Goal: Task Accomplishment & Management: Use online tool/utility

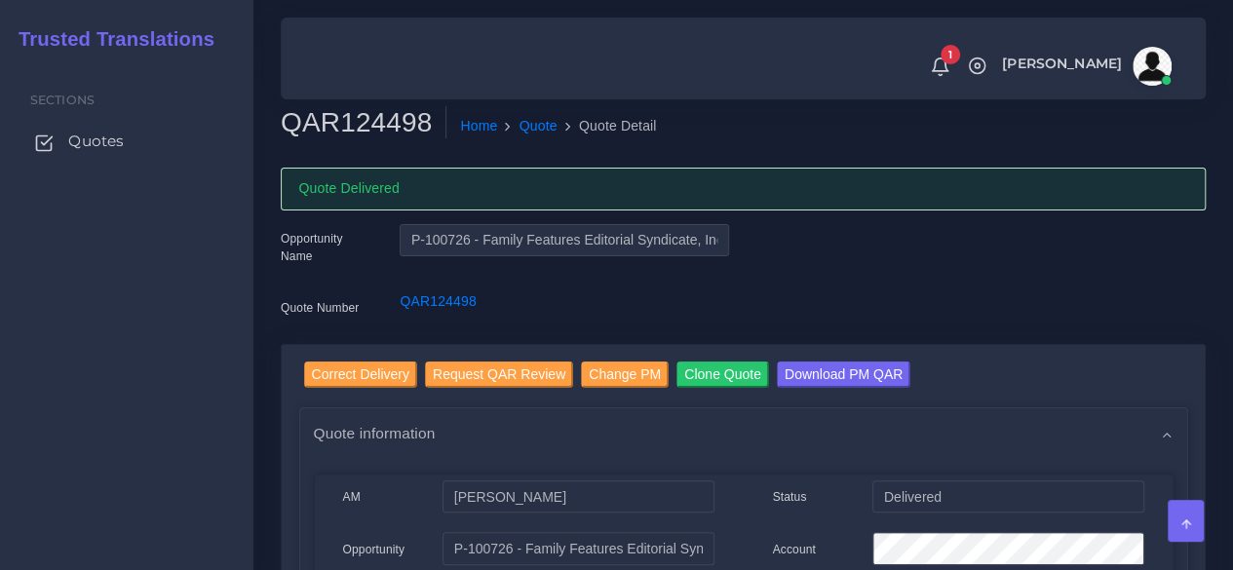
click at [120, 141] on span "Quotes" at bounding box center [96, 141] width 56 height 21
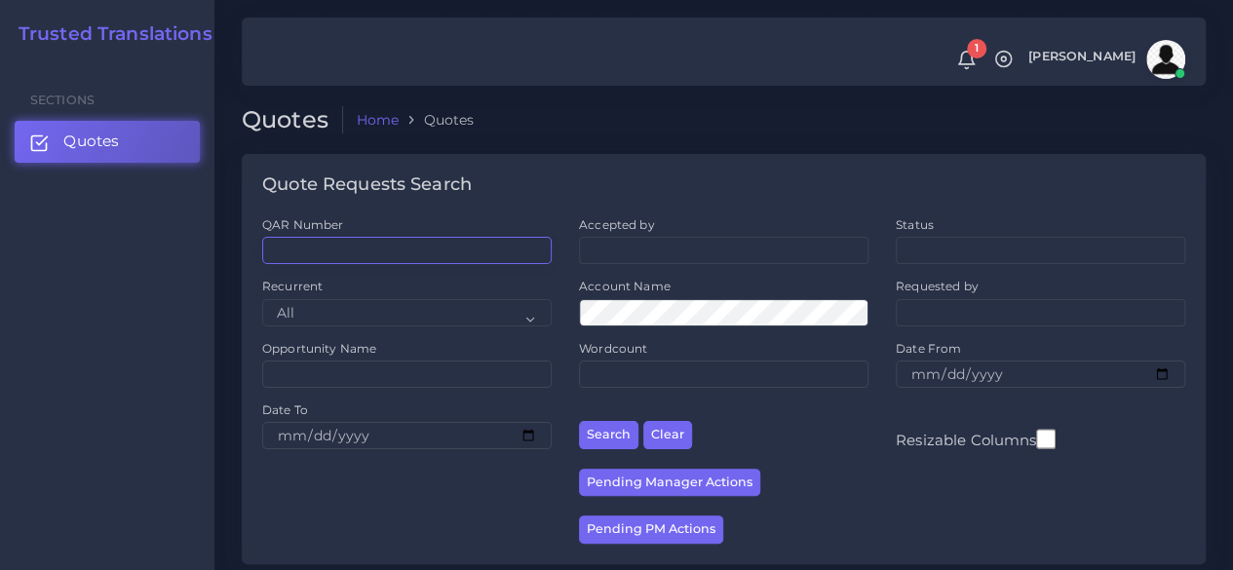
click at [434, 254] on input "QAR Number" at bounding box center [406, 250] width 289 height 27
paste input "QAR124304"
type input "QAR124304"
click at [579, 421] on button "Search" at bounding box center [608, 435] width 59 height 28
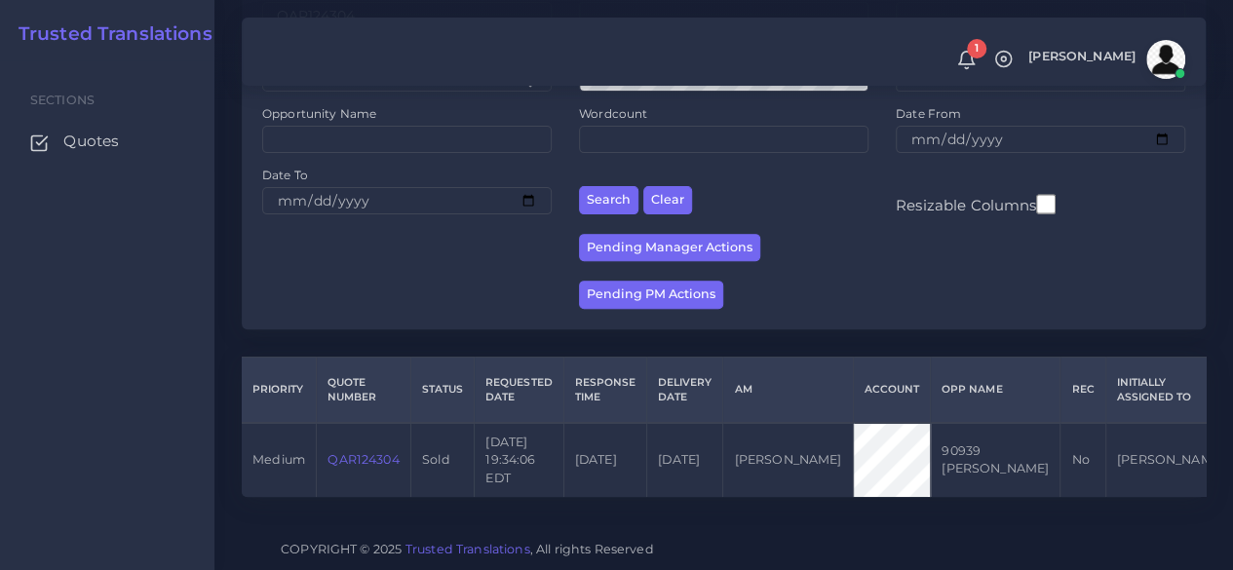
scroll to position [249, 0]
click at [373, 452] on link "QAR124304" at bounding box center [362, 459] width 71 height 15
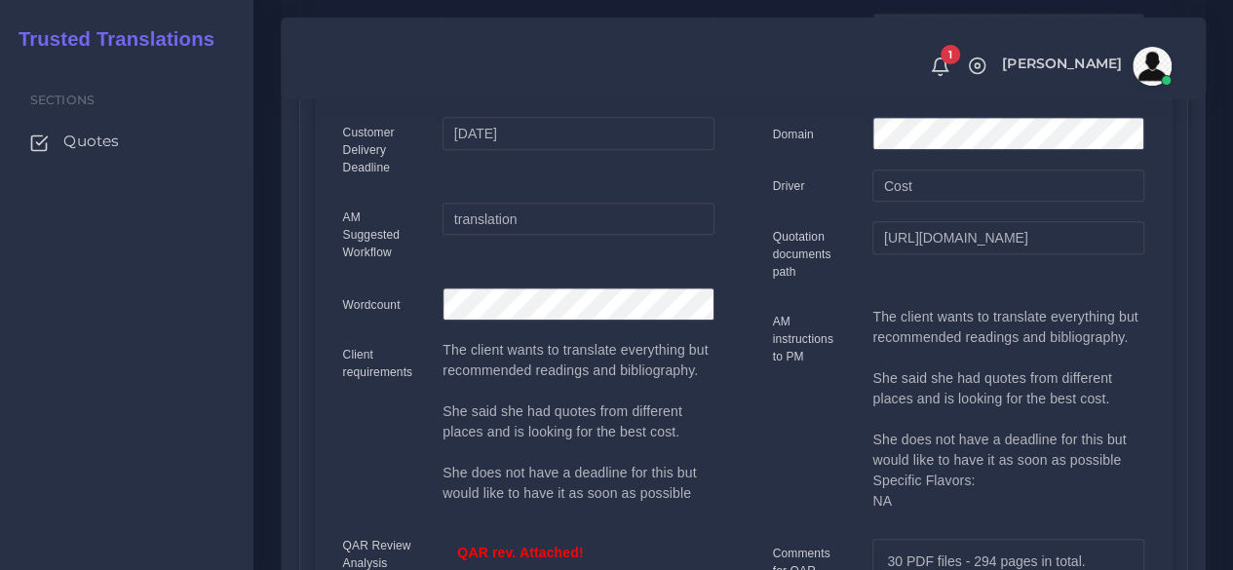
scroll to position [487, 0]
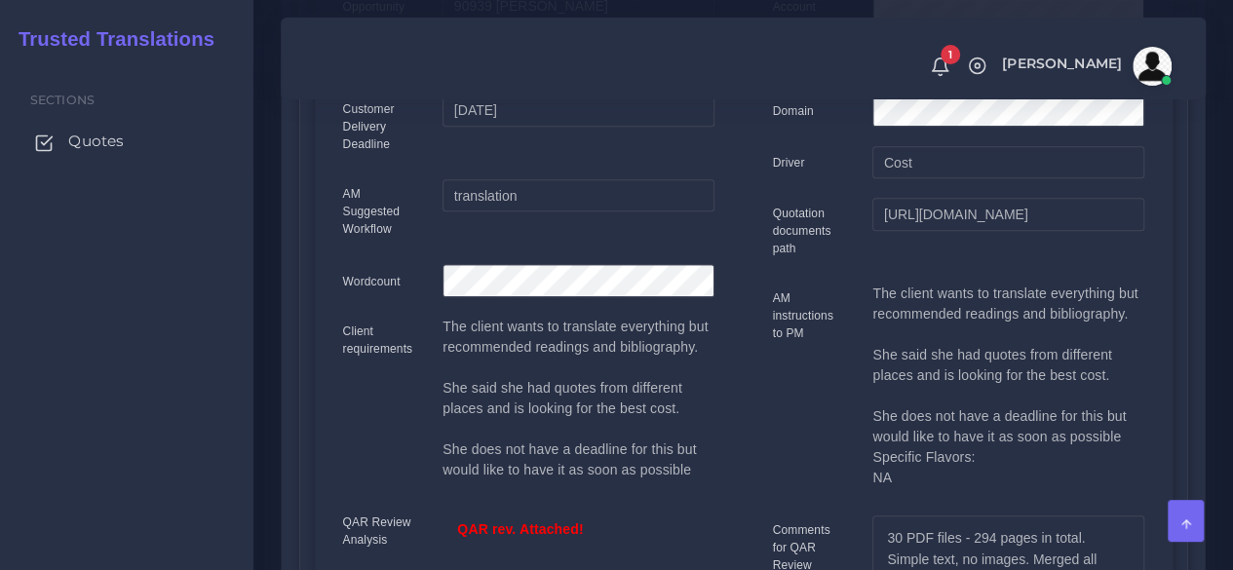
click at [89, 148] on span "Quotes" at bounding box center [96, 141] width 56 height 21
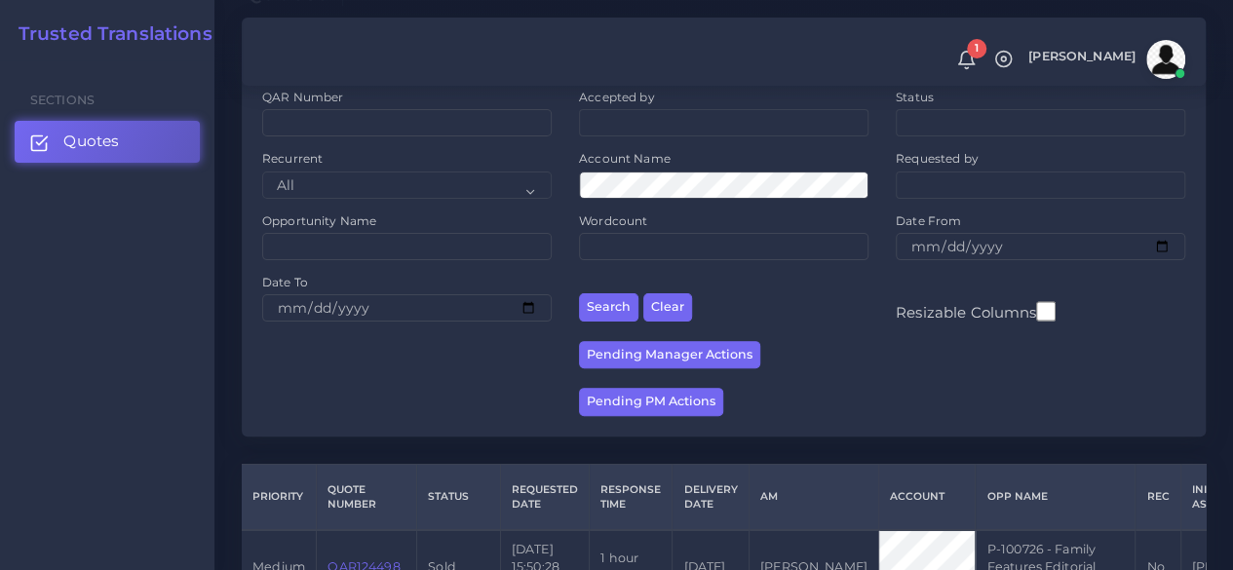
scroll to position [97, 0]
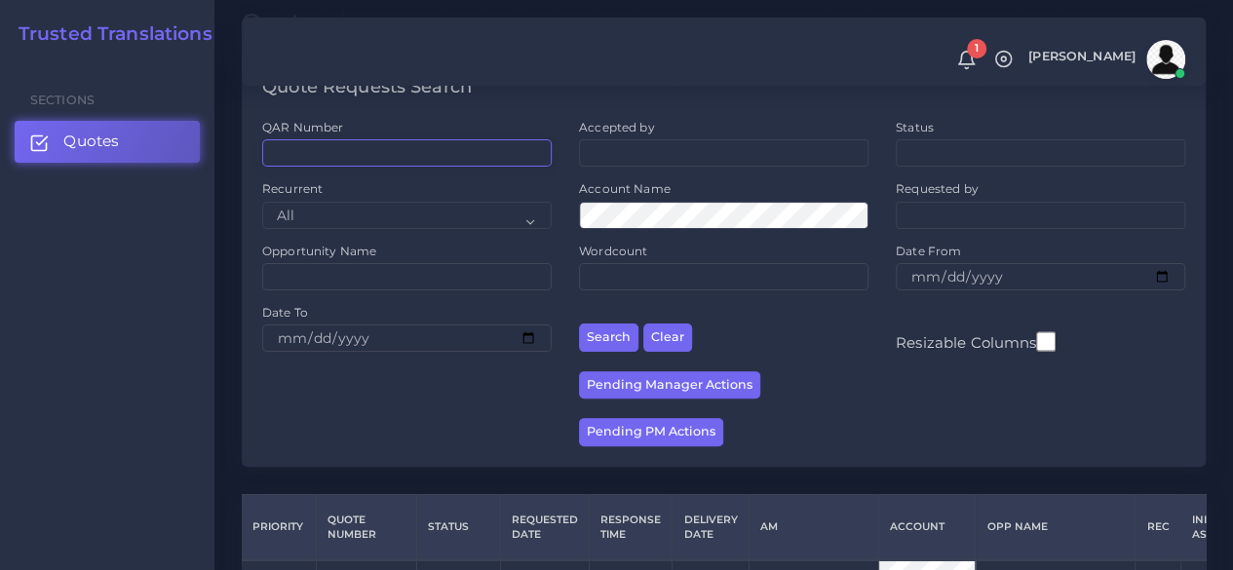
click at [342, 141] on input "QAR Number" at bounding box center [406, 152] width 289 height 27
paste input "QAR124446"
type input "QAR124446"
click at [579, 324] on button "Search" at bounding box center [608, 338] width 59 height 28
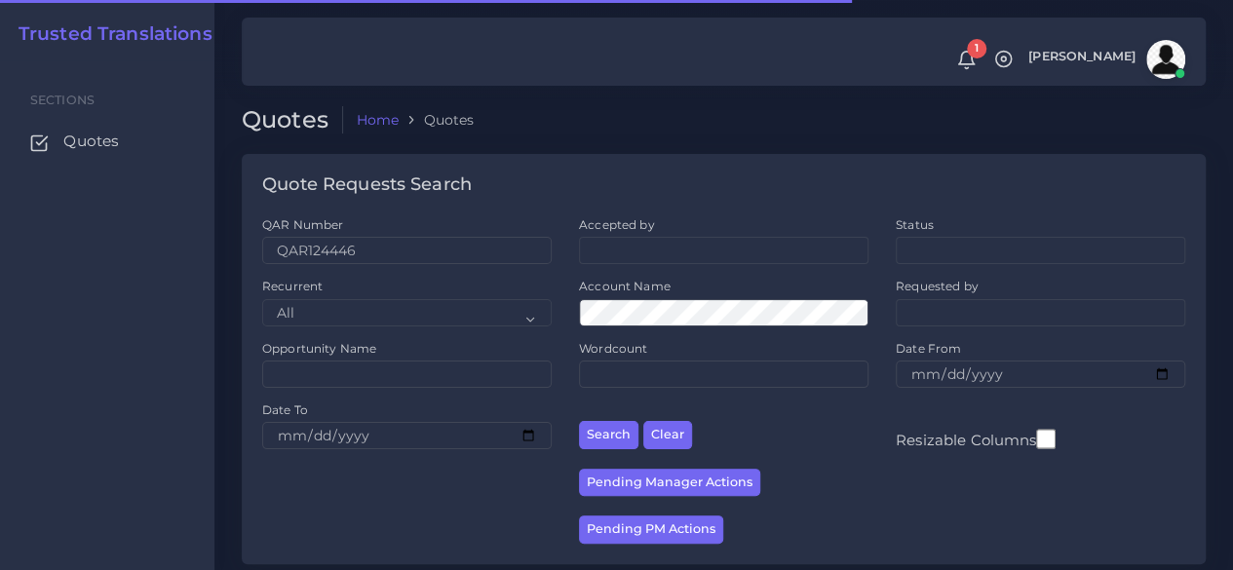
scroll to position [285, 0]
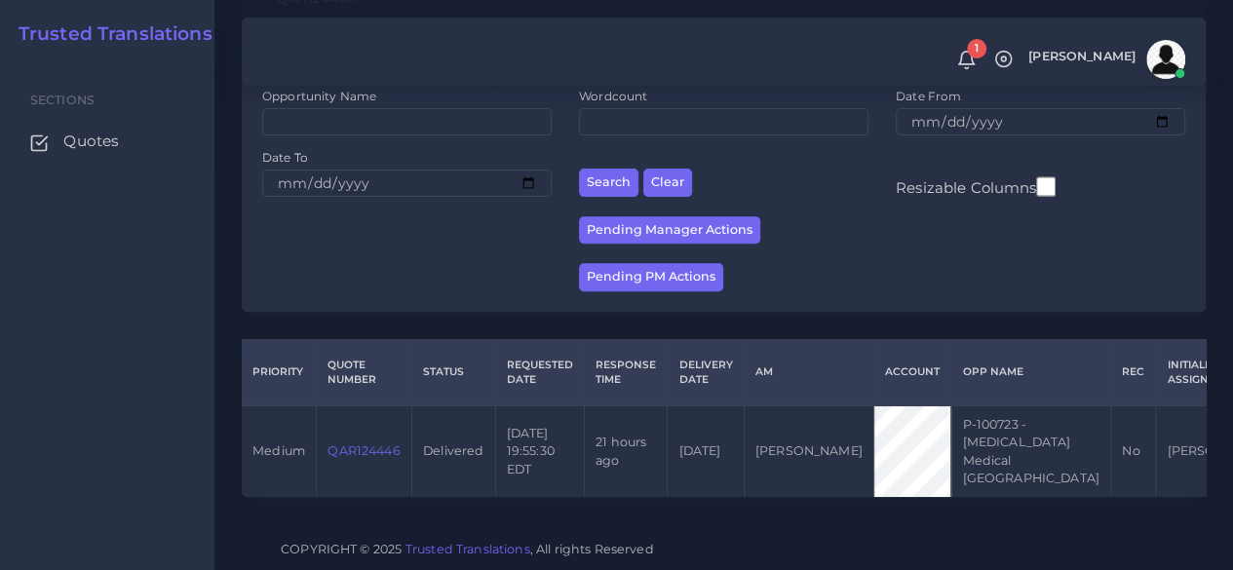
click at [379, 443] on link "QAR124446" at bounding box center [363, 450] width 72 height 15
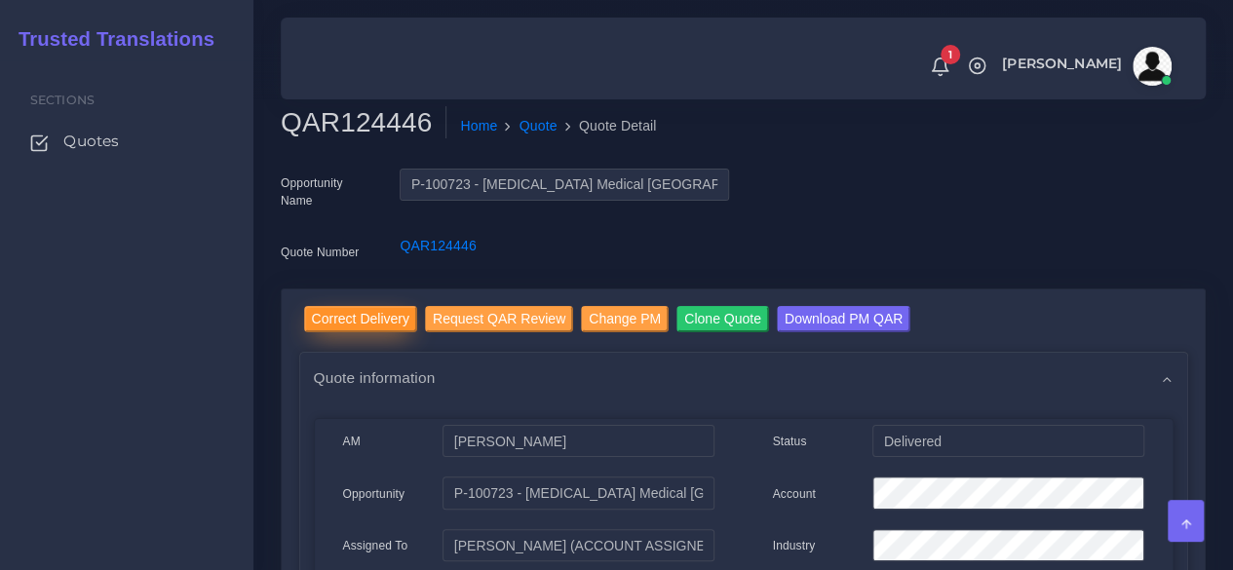
click at [359, 318] on input "Correct Delivery" at bounding box center [360, 319] width 113 height 26
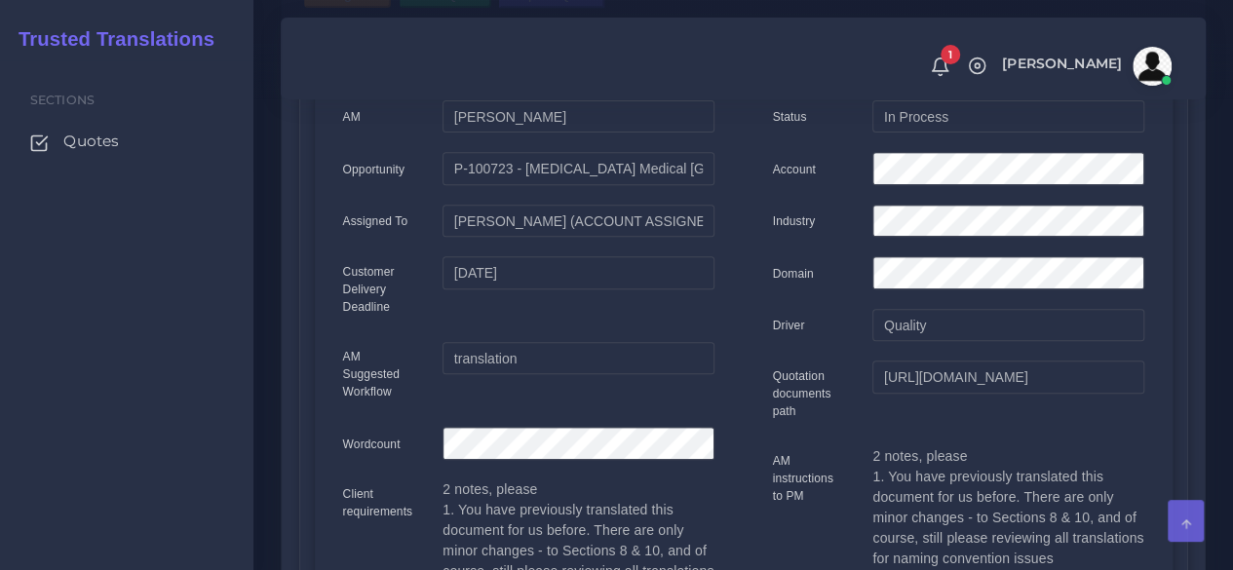
scroll to position [96, 0]
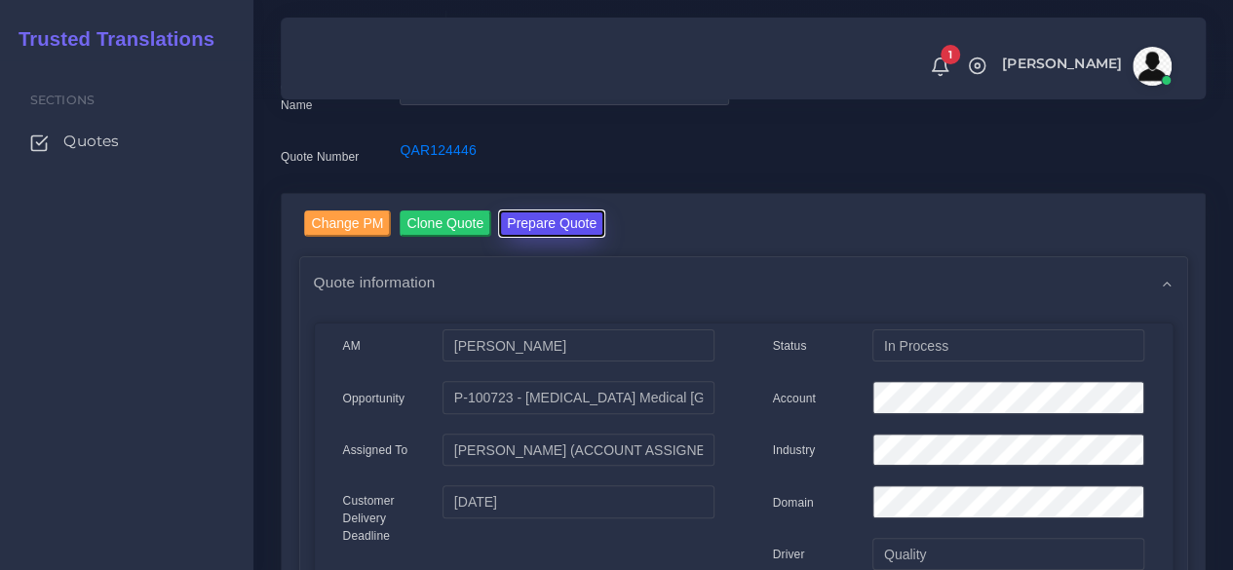
click at [563, 233] on button "Prepare Quote" at bounding box center [551, 224] width 105 height 26
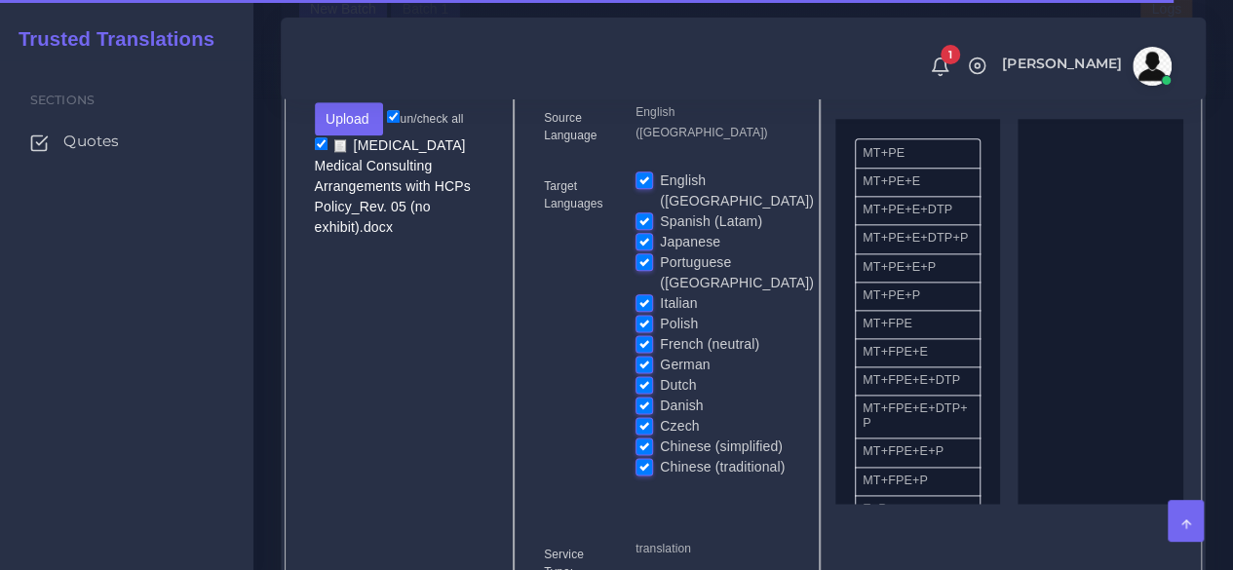
scroll to position [877, 0]
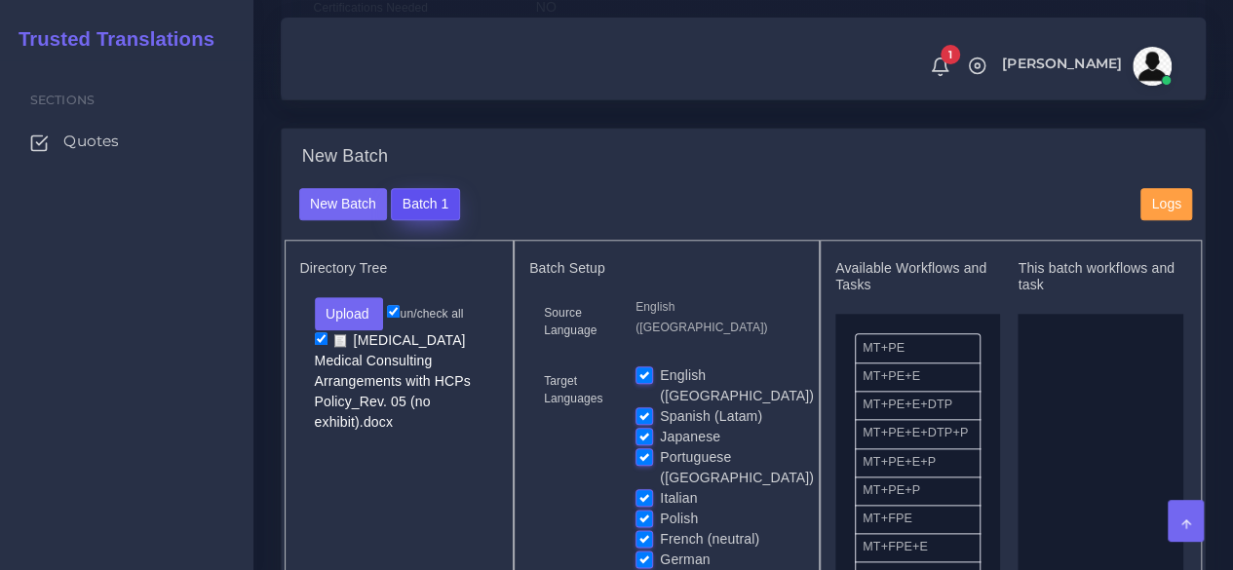
click at [439, 221] on button "Batch 1" at bounding box center [425, 204] width 68 height 33
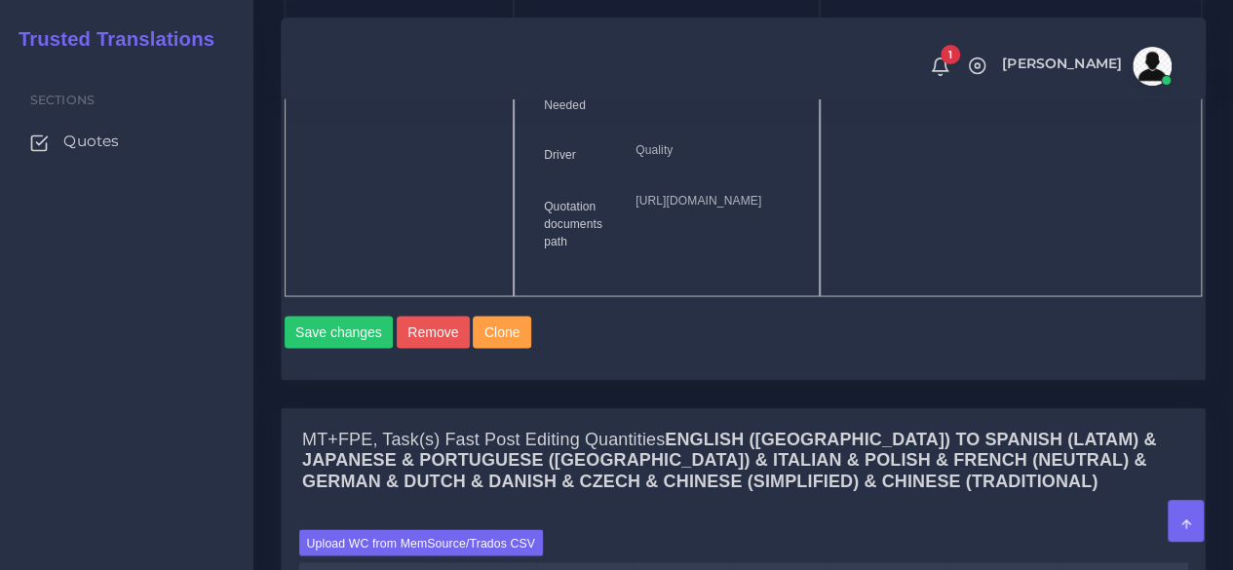
scroll to position [2047, 0]
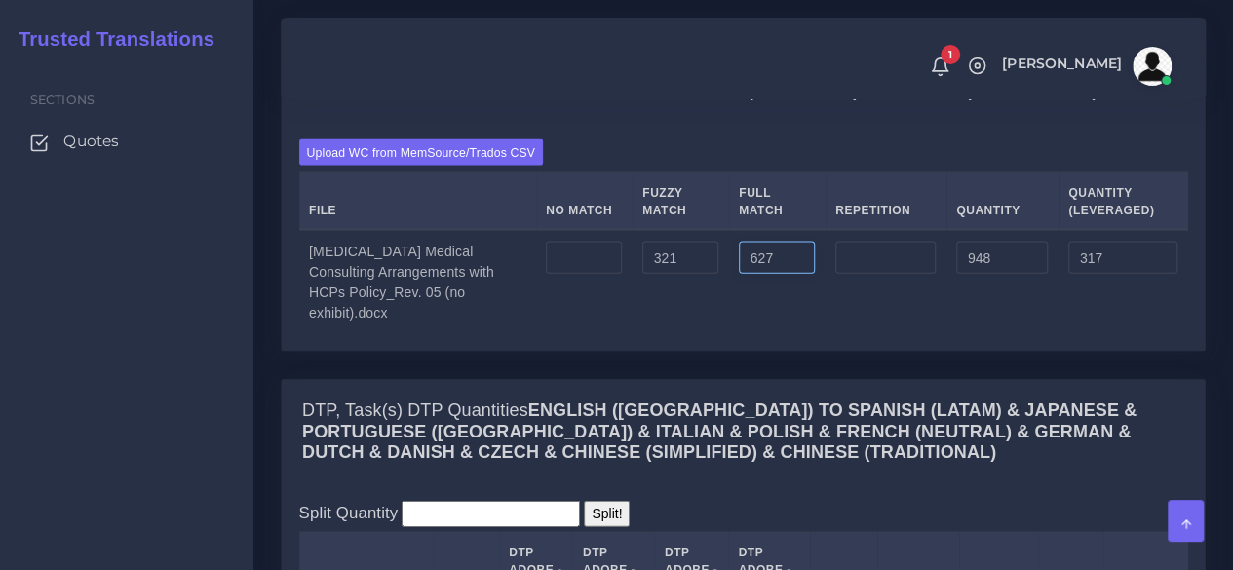
drag, startPoint x: 752, startPoint y: 360, endPoint x: 739, endPoint y: 360, distance: 13.6
click at [739, 275] on input "627" at bounding box center [777, 258] width 76 height 33
type input "227"
type input "548"
type input "217"
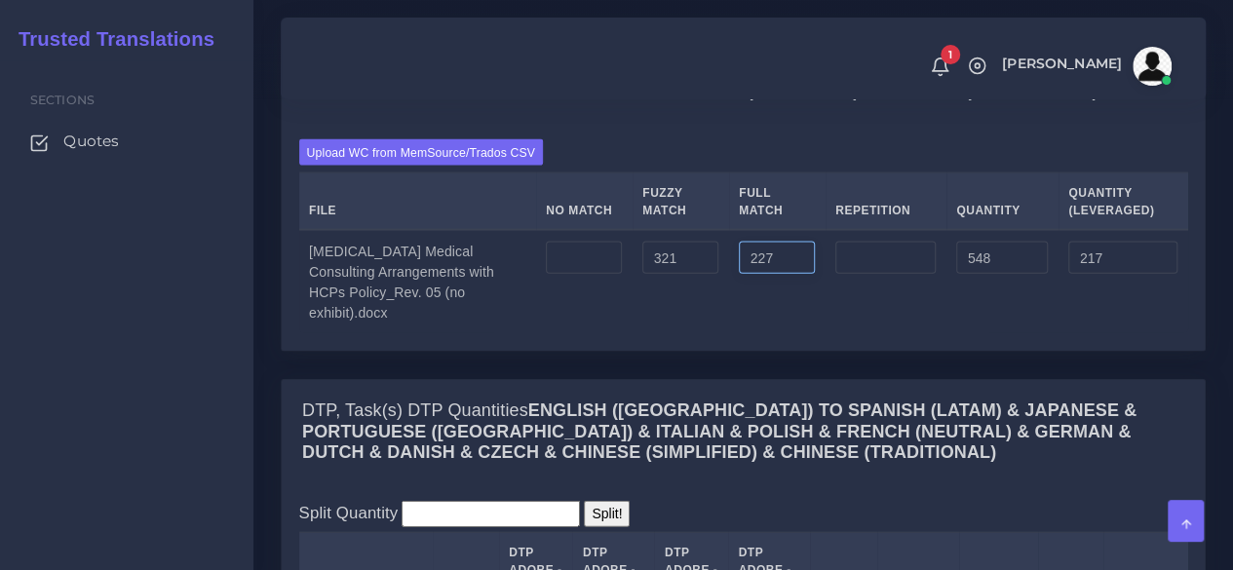
drag, startPoint x: 795, startPoint y: 352, endPoint x: 694, endPoint y: 352, distance: 101.4
click at [694, 333] on tr "ICU Medical Consulting Arrangements with HCPs Policy_Rev. 05 (no exhibit).docx …" at bounding box center [743, 281] width 889 height 103
type input "0"
type input "321"
type input "160"
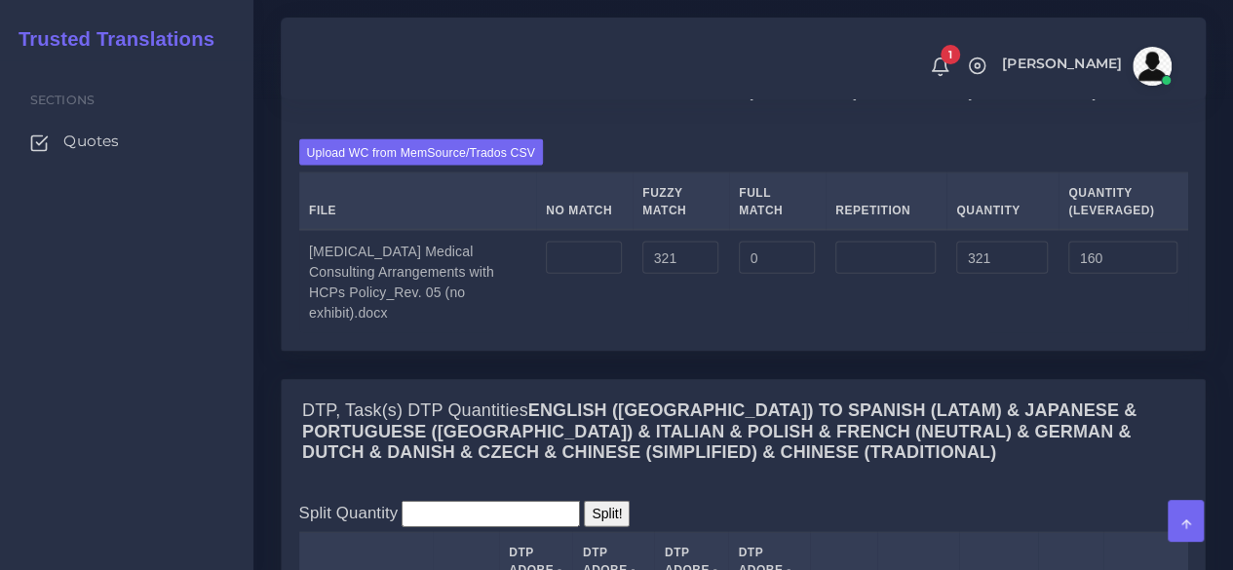
click at [758, 333] on td "0" at bounding box center [777, 281] width 96 height 103
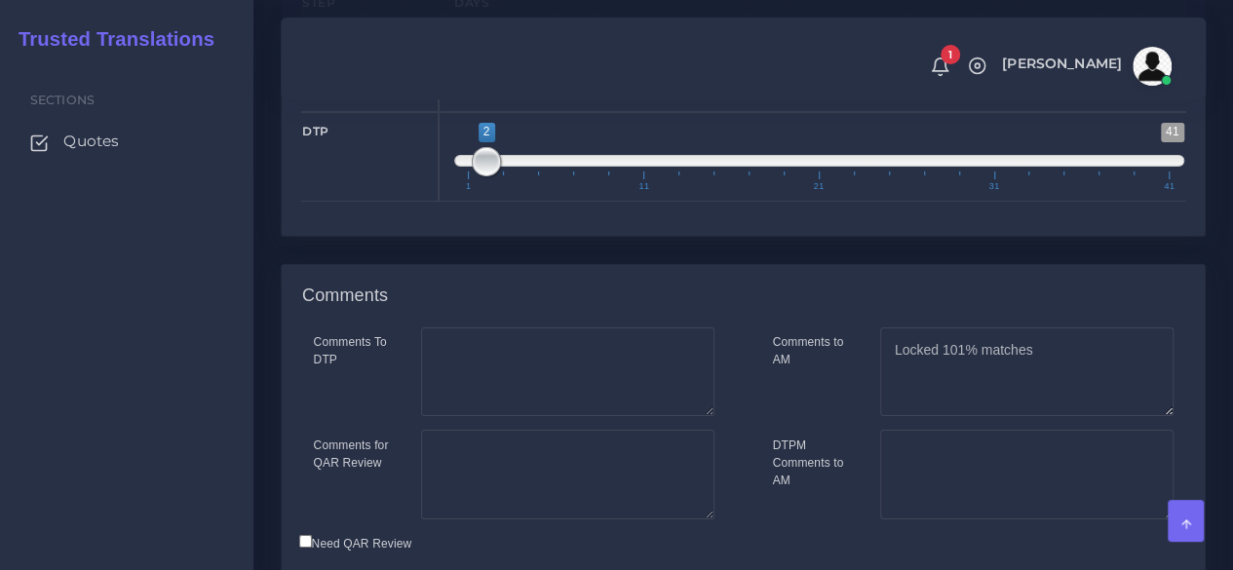
scroll to position [3449, 0]
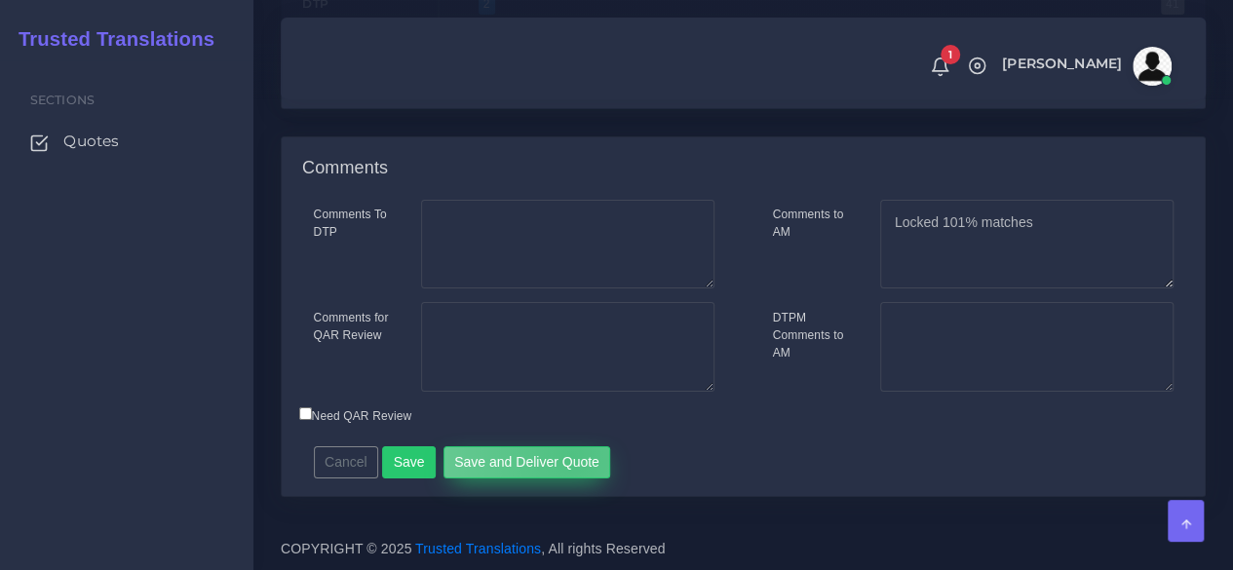
click at [563, 457] on button "Save and Deliver Quote" at bounding box center [527, 462] width 168 height 33
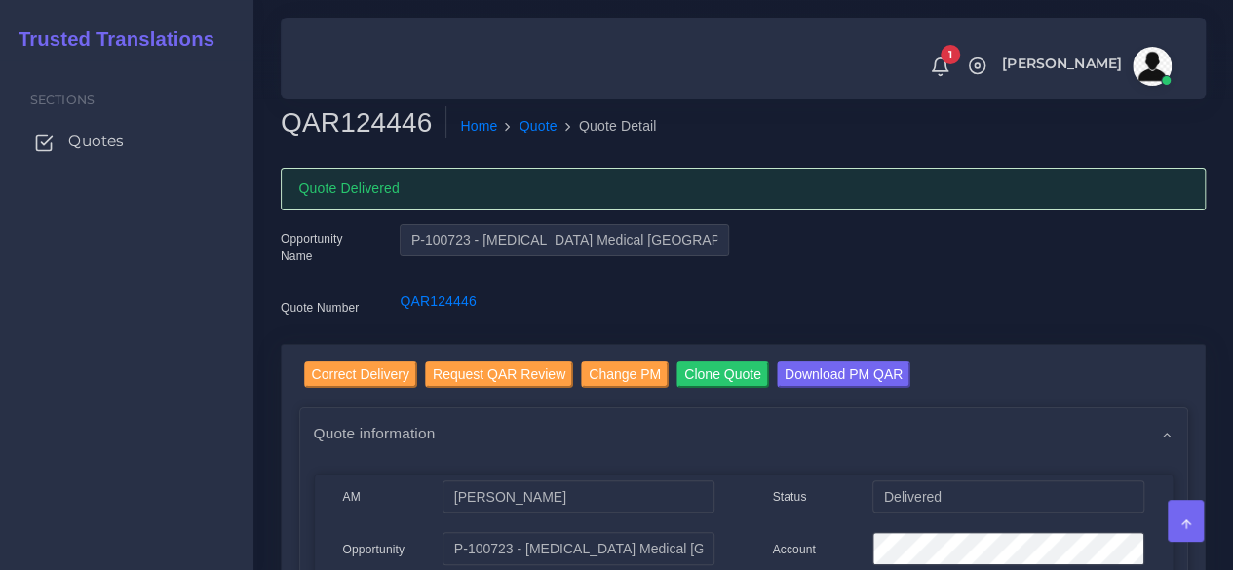
click at [129, 140] on link "Quotes" at bounding box center [127, 141] width 224 height 41
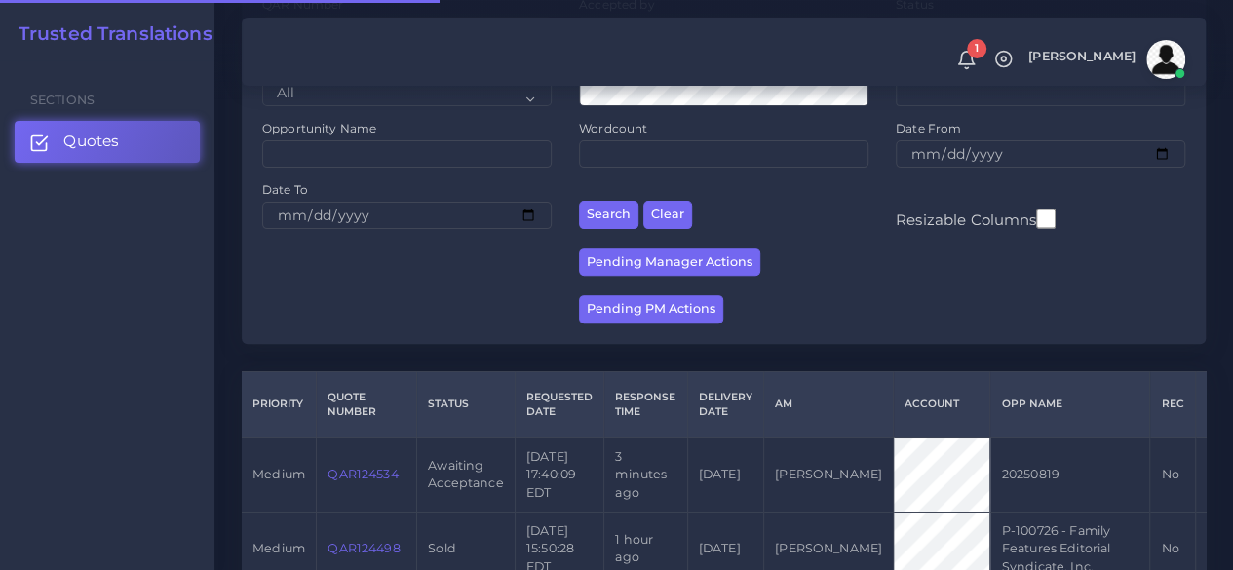
scroll to position [390, 0]
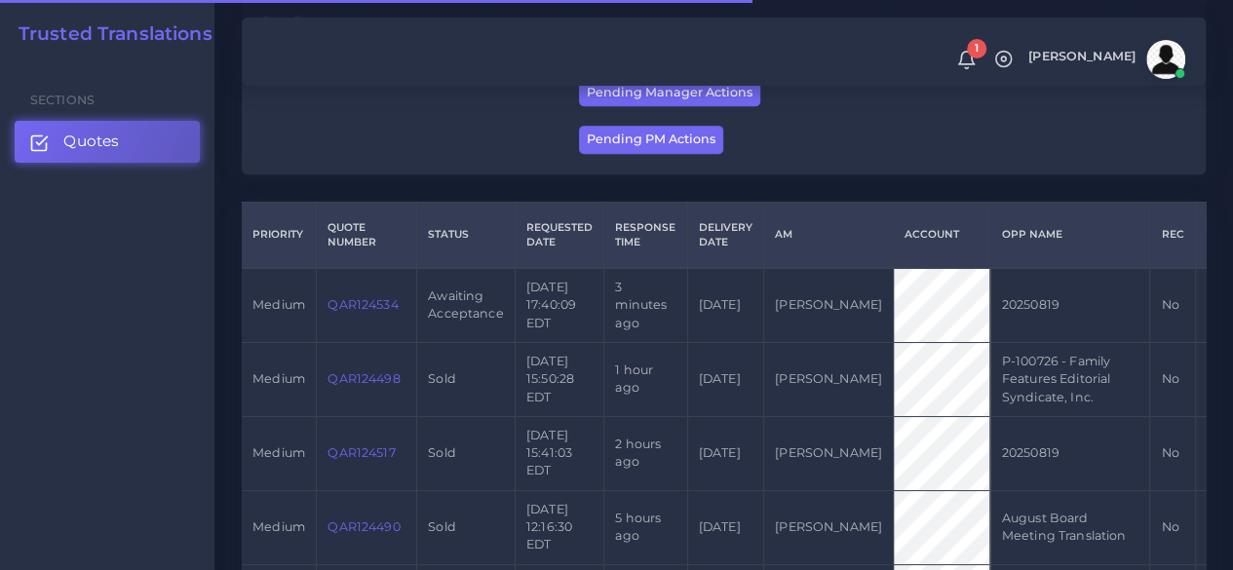
click at [389, 295] on td "QAR124534" at bounding box center [367, 305] width 100 height 74
click at [382, 299] on link "QAR124534" at bounding box center [362, 304] width 70 height 15
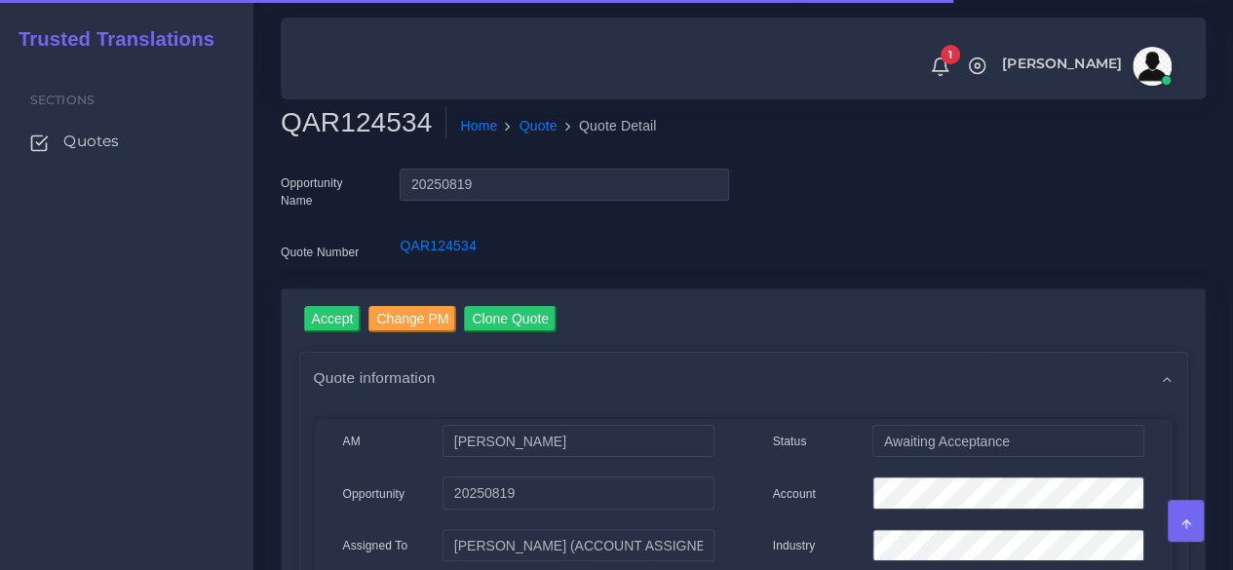
click at [343, 118] on h2 "QAR124534" at bounding box center [364, 122] width 166 height 33
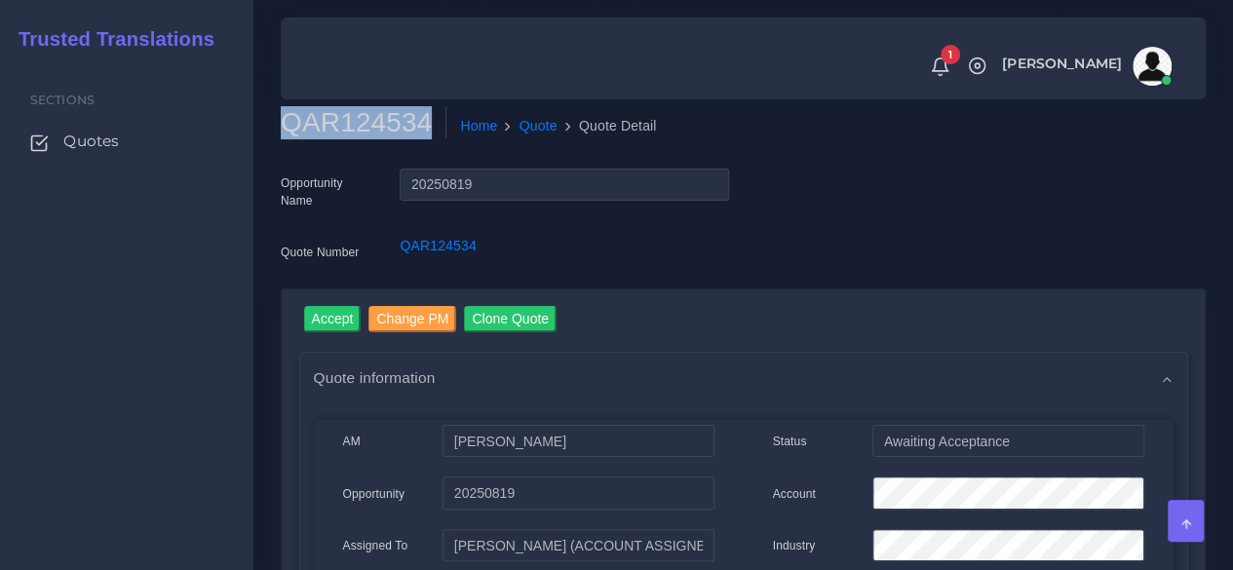
copy h2 "QAR124534"
click at [341, 311] on input "Accept" at bounding box center [332, 319] width 57 height 26
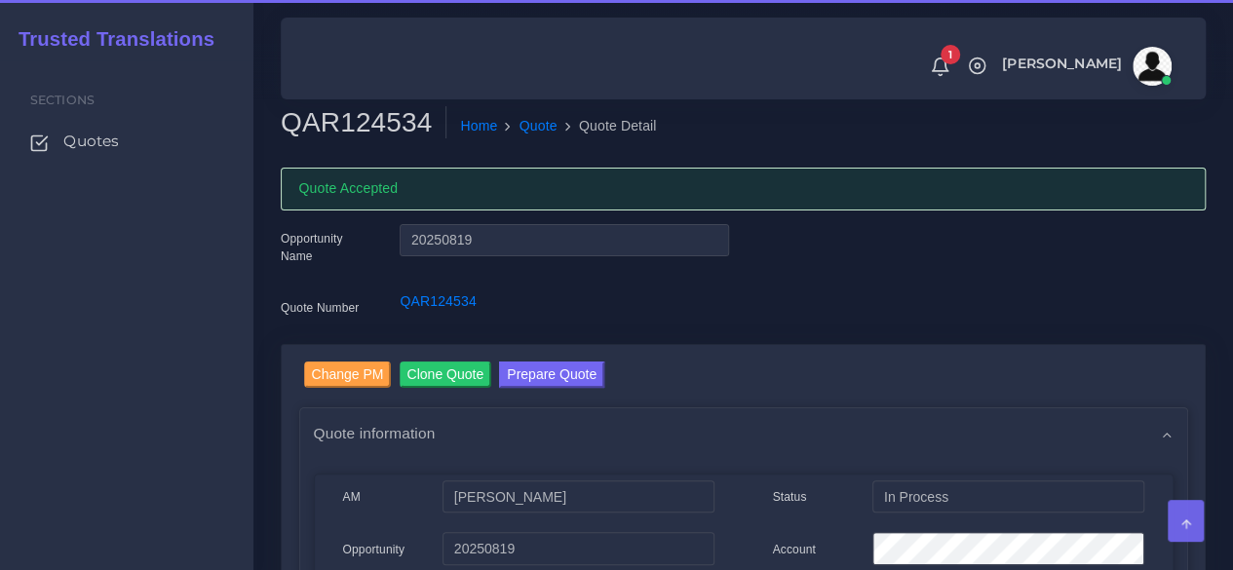
scroll to position [195, 0]
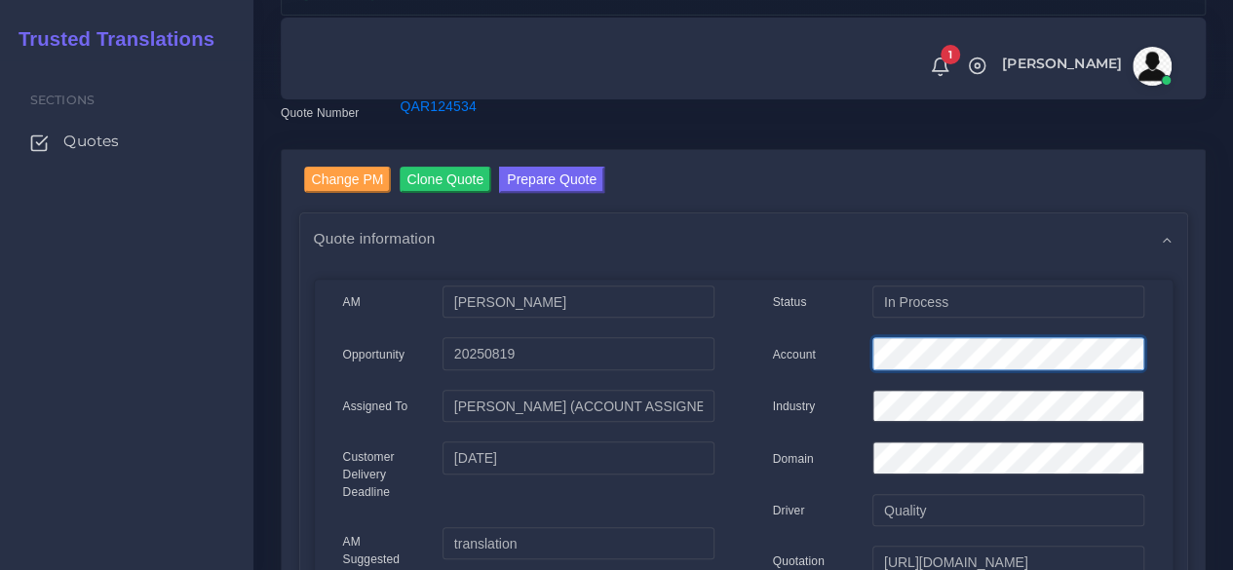
click at [850, 353] on div "Account" at bounding box center [958, 356] width 401 height 39
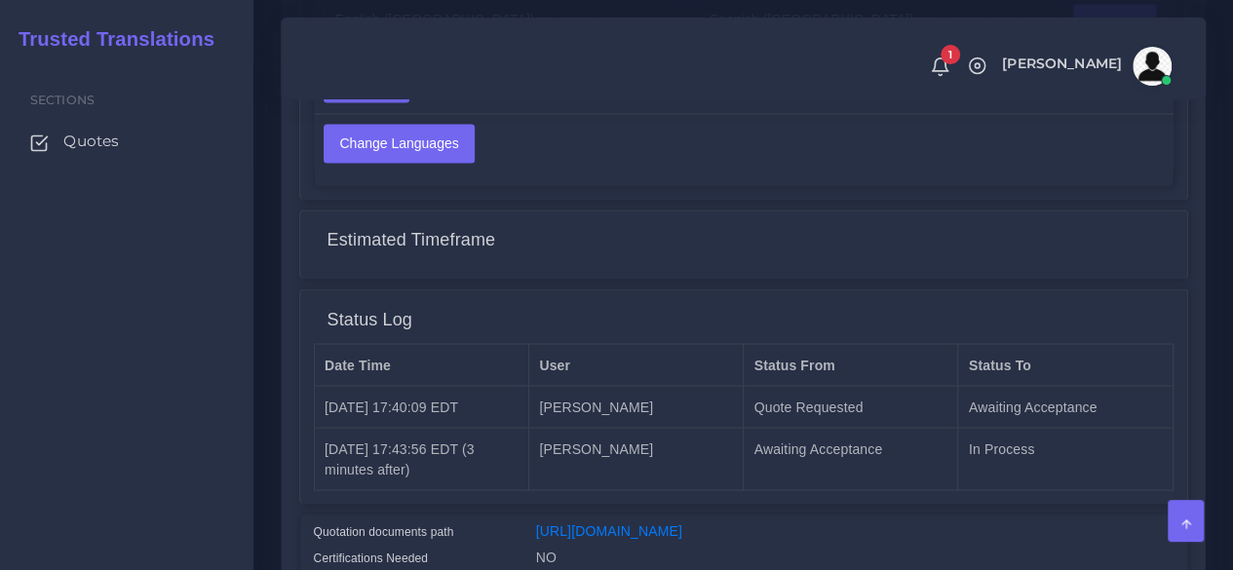
scroll to position [1722, 0]
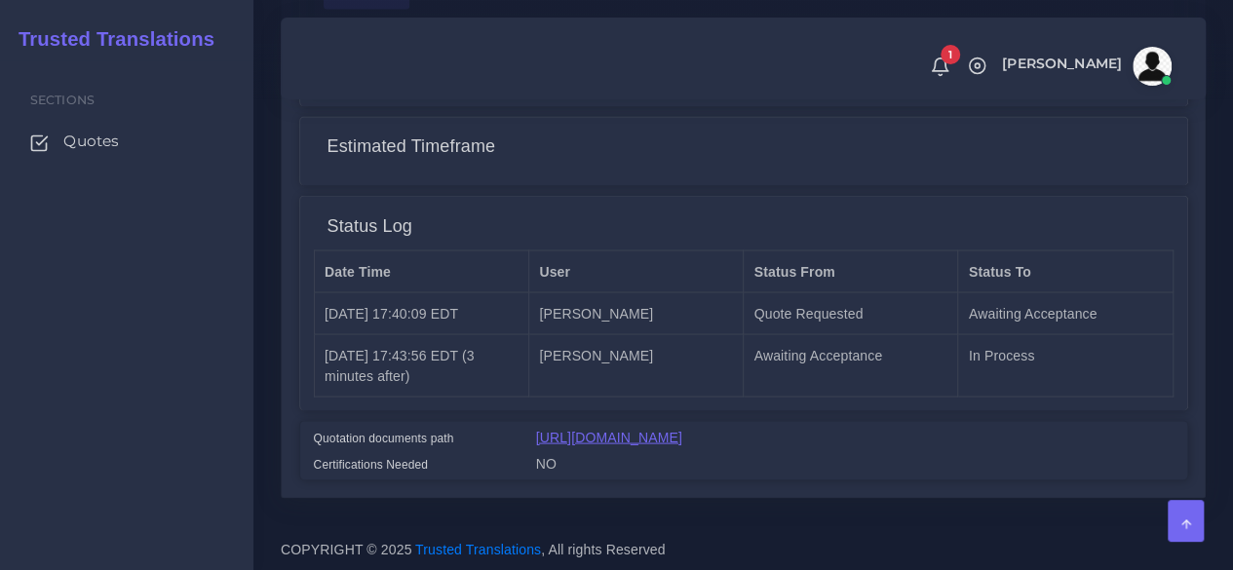
click at [586, 429] on link "[URL][DOMAIN_NAME]" at bounding box center [609, 437] width 146 height 16
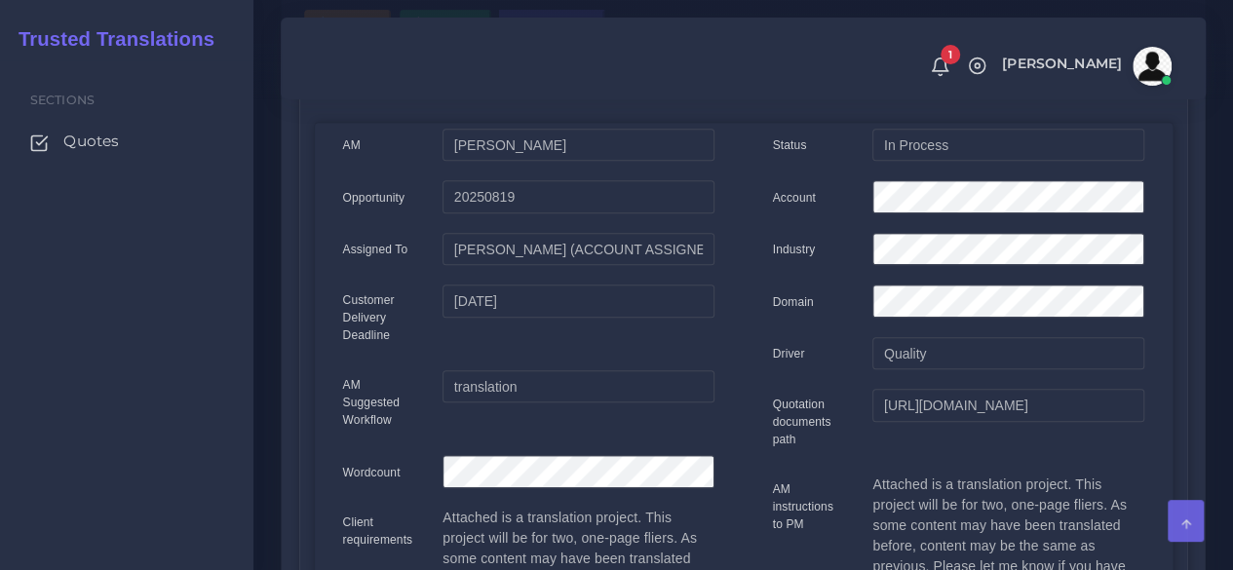
scroll to position [163, 0]
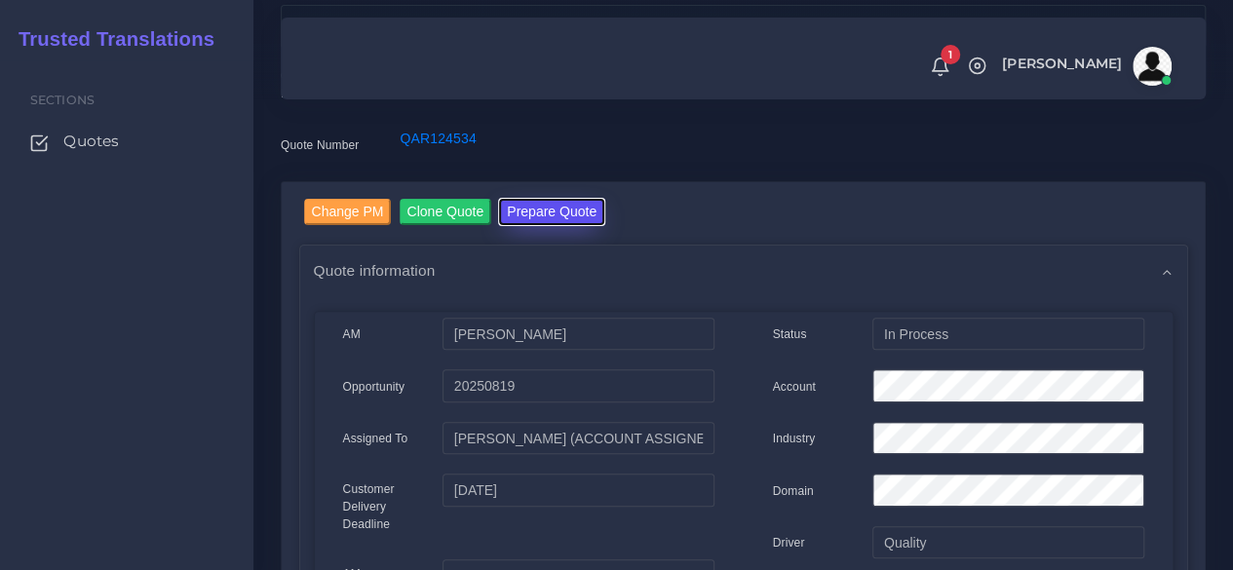
click at [548, 209] on button "Prepare Quote" at bounding box center [551, 212] width 105 height 26
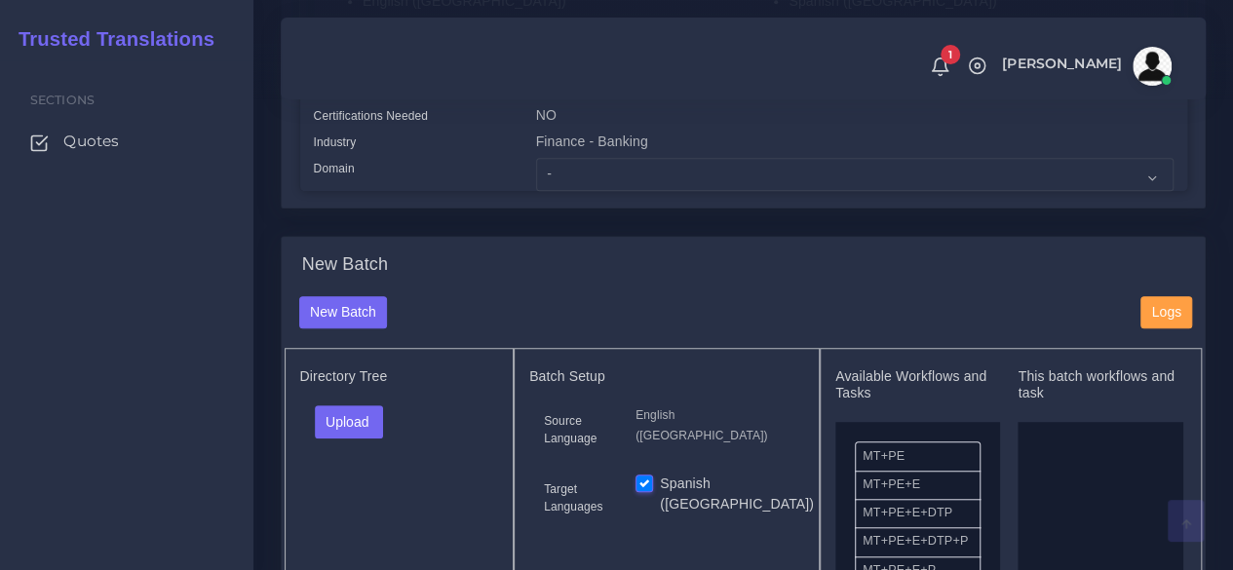
scroll to position [585, 0]
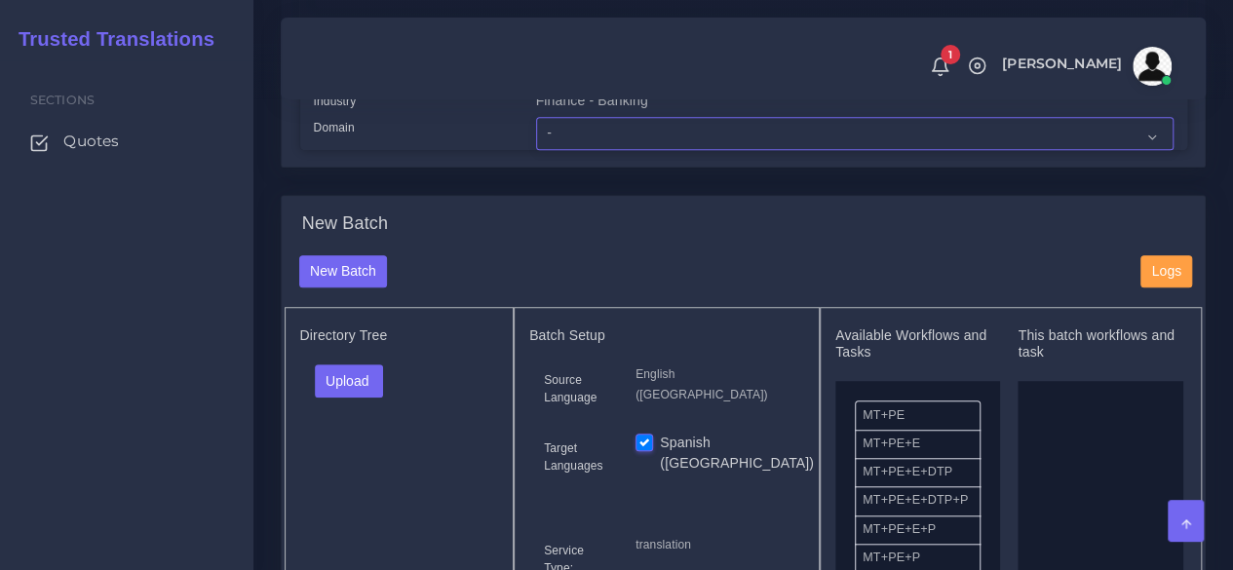
click at [548, 150] on select "- Advertising and Media Agriculture, Forestry and Fishing Architecture, Buildin…" at bounding box center [854, 133] width 637 height 33
select select "Finance - Banking"
click at [536, 150] on select "- Advertising and Media Agriculture, Forestry and Fishing Architecture, Buildin…" at bounding box center [854, 133] width 637 height 33
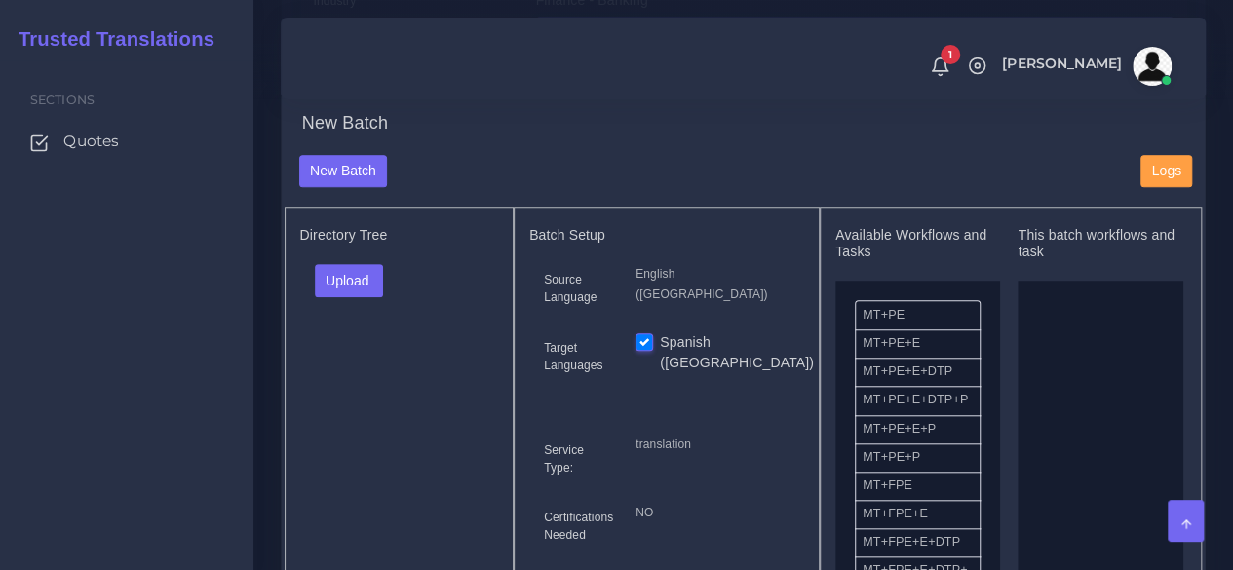
scroll to position [780, 0]
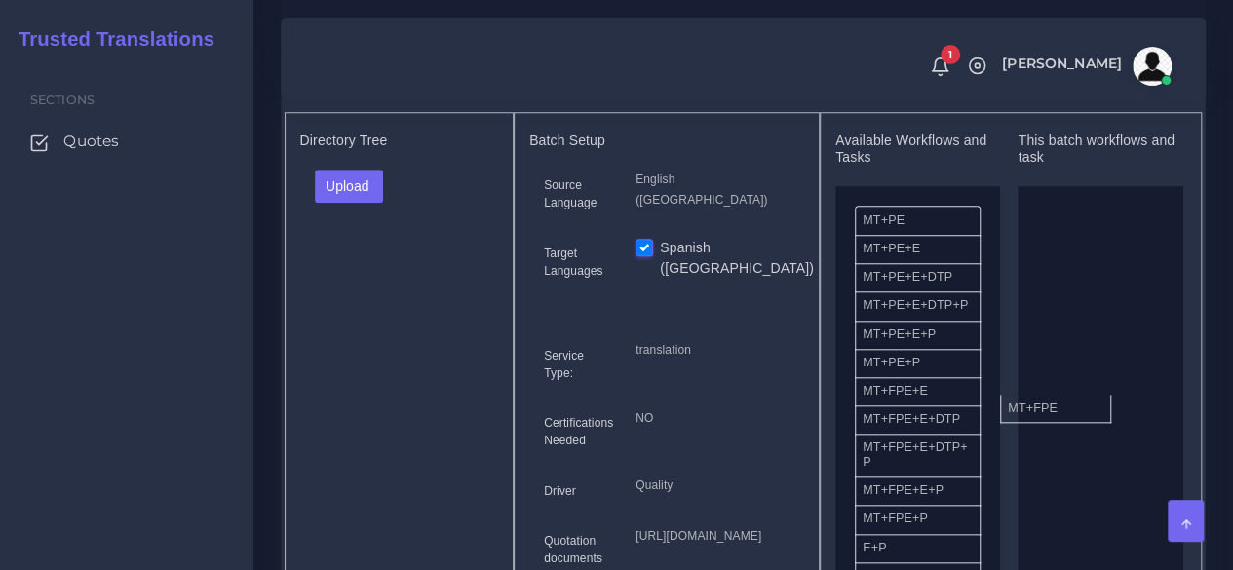
drag, startPoint x: 942, startPoint y: 435, endPoint x: 1058, endPoint y: 436, distance: 116.0
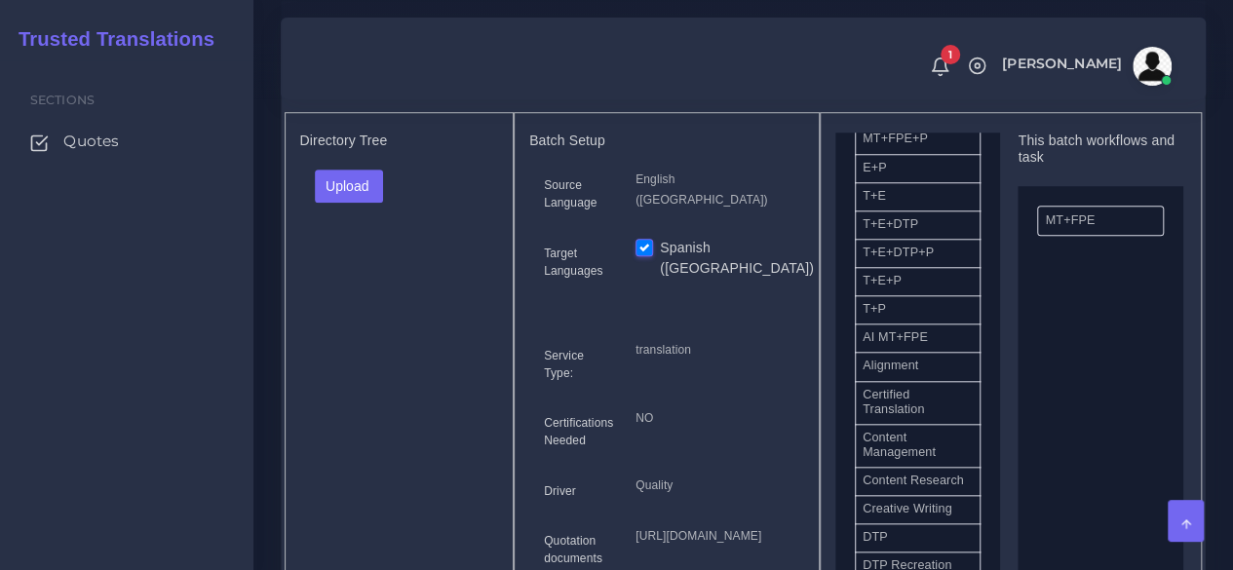
scroll to position [487, 0]
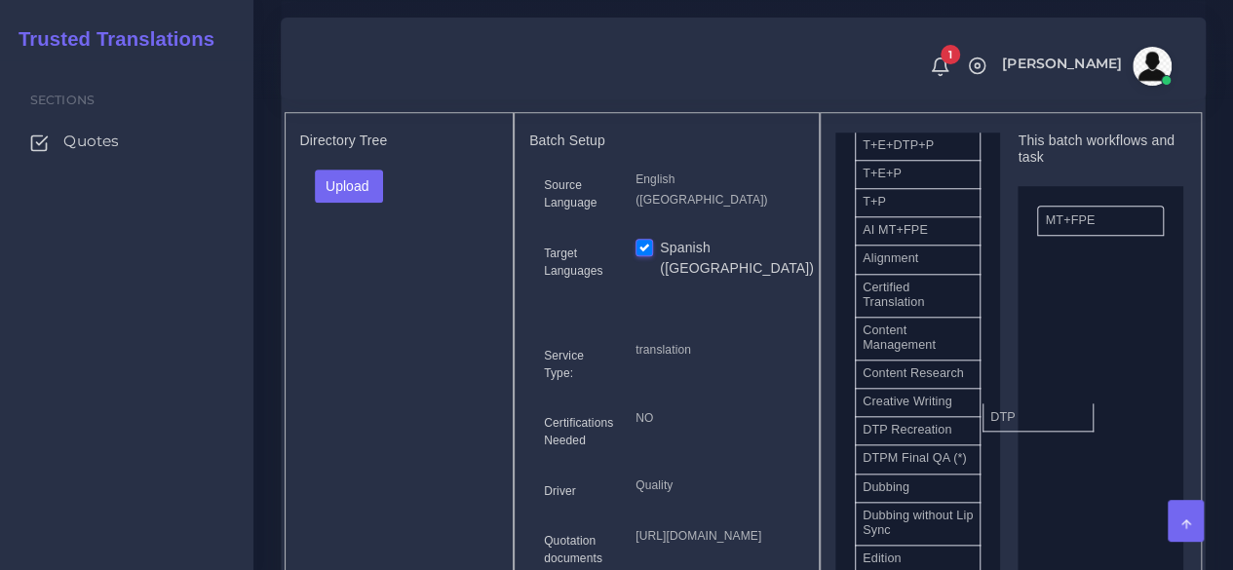
drag, startPoint x: 910, startPoint y: 482, endPoint x: 1090, endPoint y: 434, distance: 185.8
click at [375, 203] on button "Upload" at bounding box center [349, 186] width 69 height 33
click at [379, 272] on label "Files" at bounding box center [383, 260] width 134 height 24
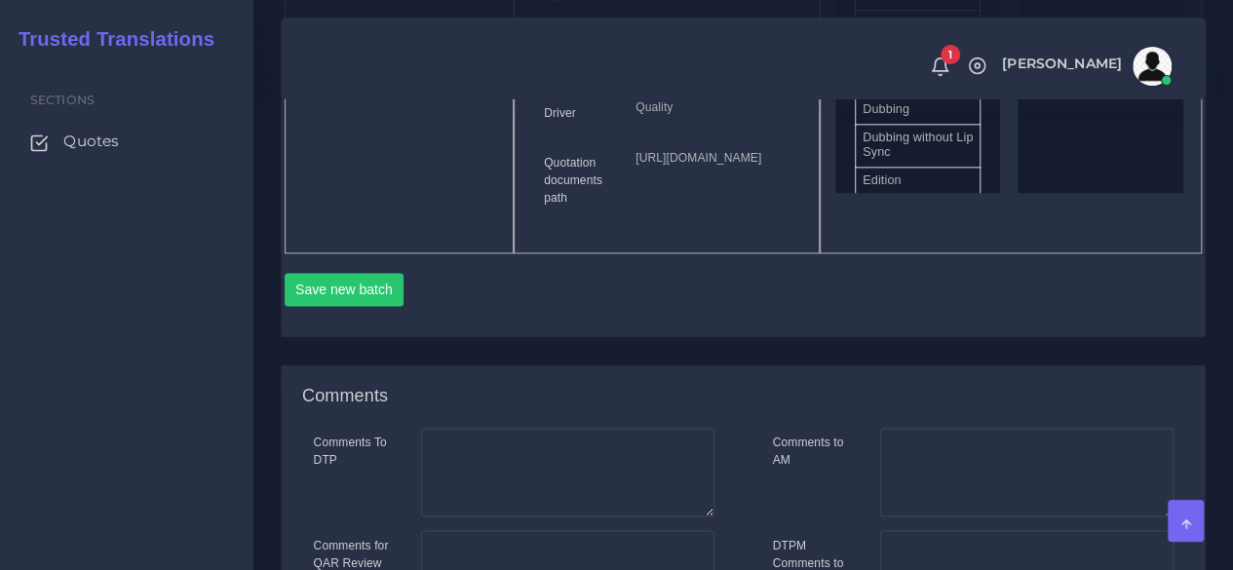
scroll to position [1267, 0]
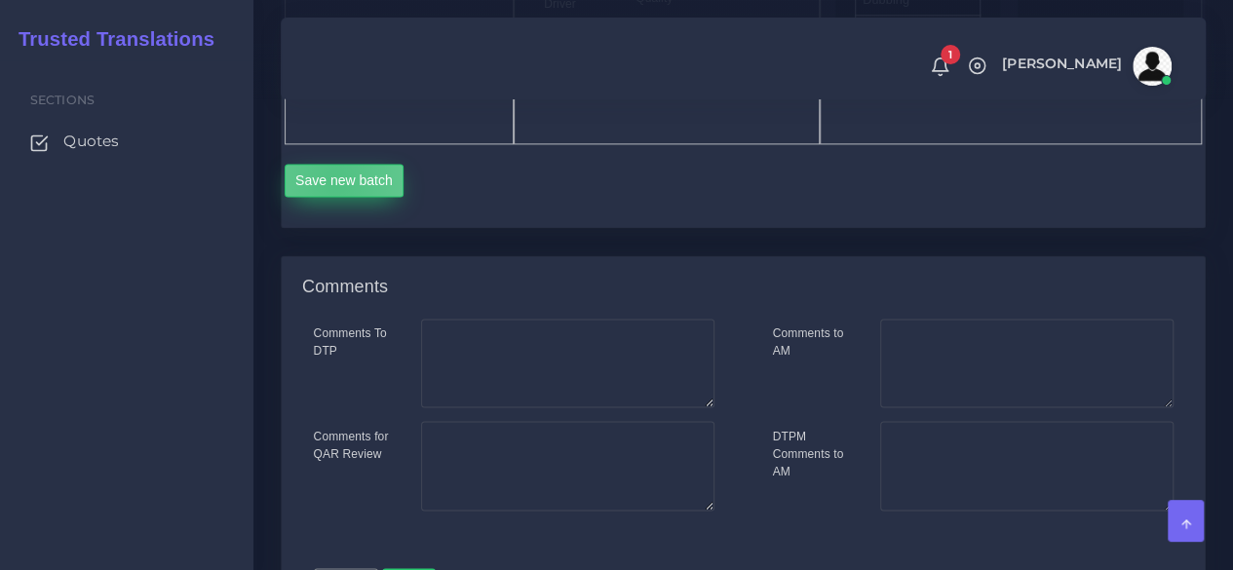
click at [335, 197] on button "Save new batch" at bounding box center [345, 180] width 120 height 33
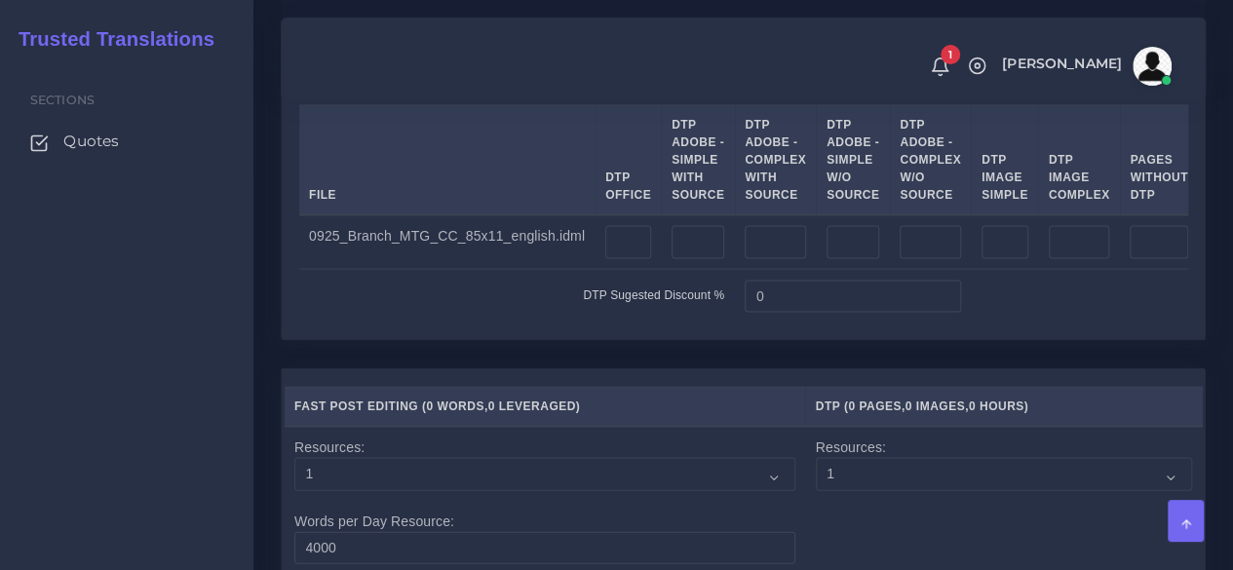
scroll to position [1852, 0]
click at [677, 257] on input "number" at bounding box center [697, 240] width 53 height 33
type input "1"
click at [745, 257] on input "number" at bounding box center [775, 240] width 61 height 33
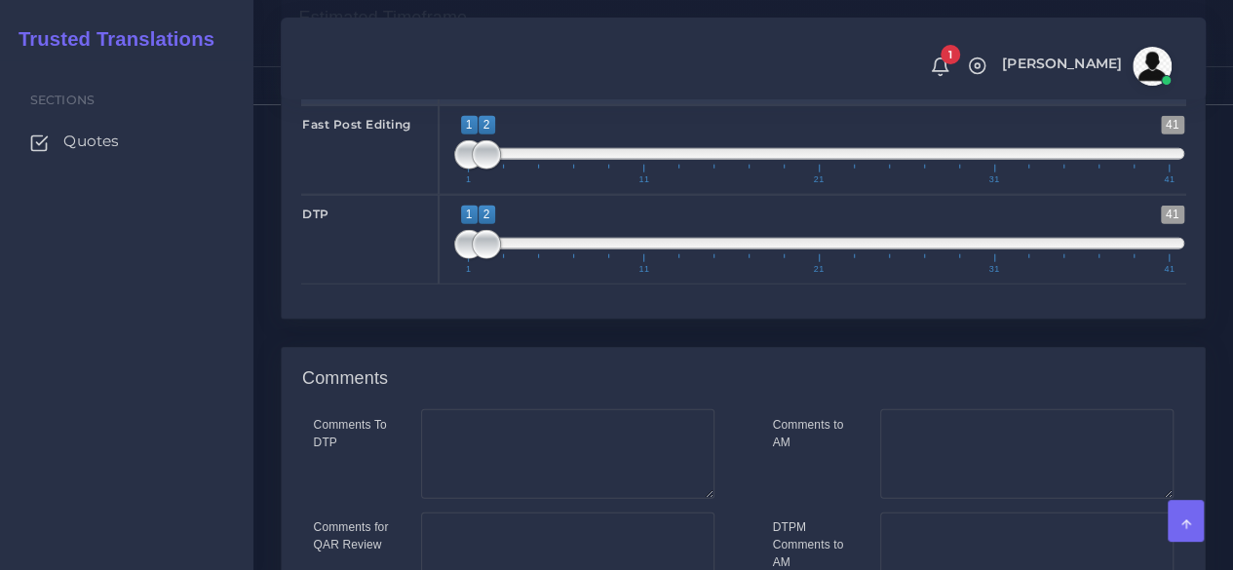
scroll to position [2808, 0]
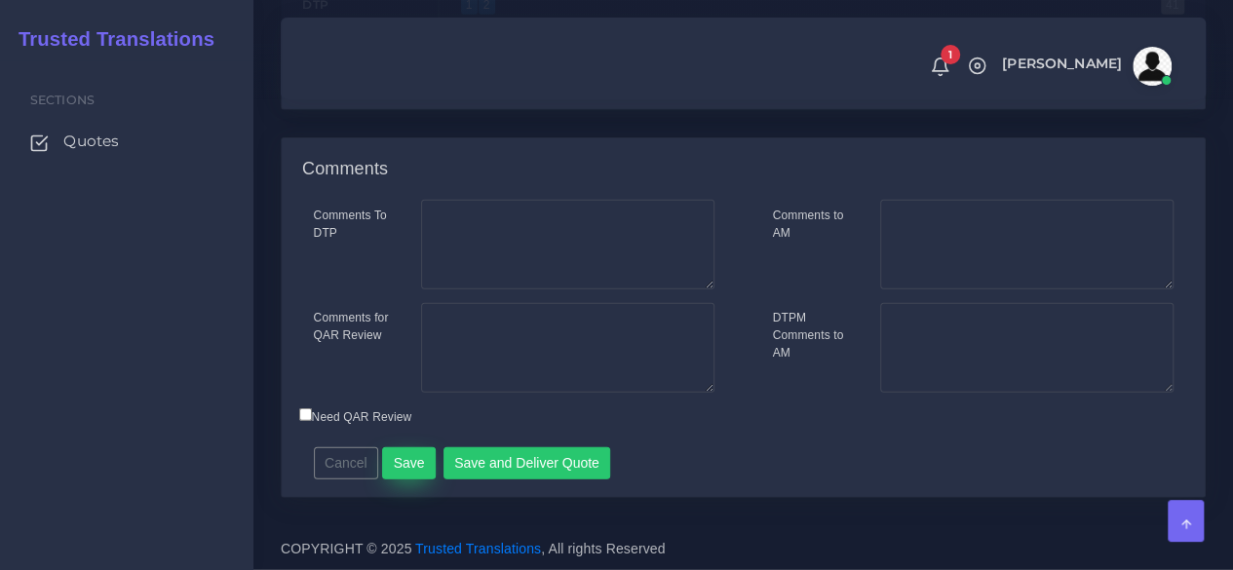
type input "1"
click at [404, 472] on button "Save" at bounding box center [409, 463] width 54 height 33
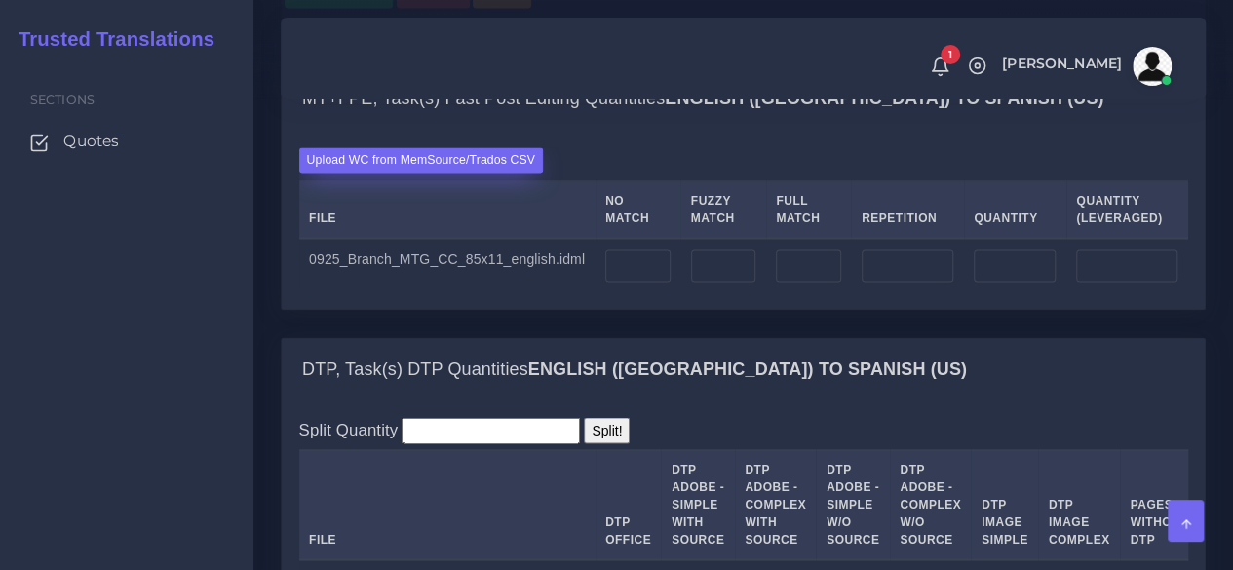
scroll to position [1559, 0]
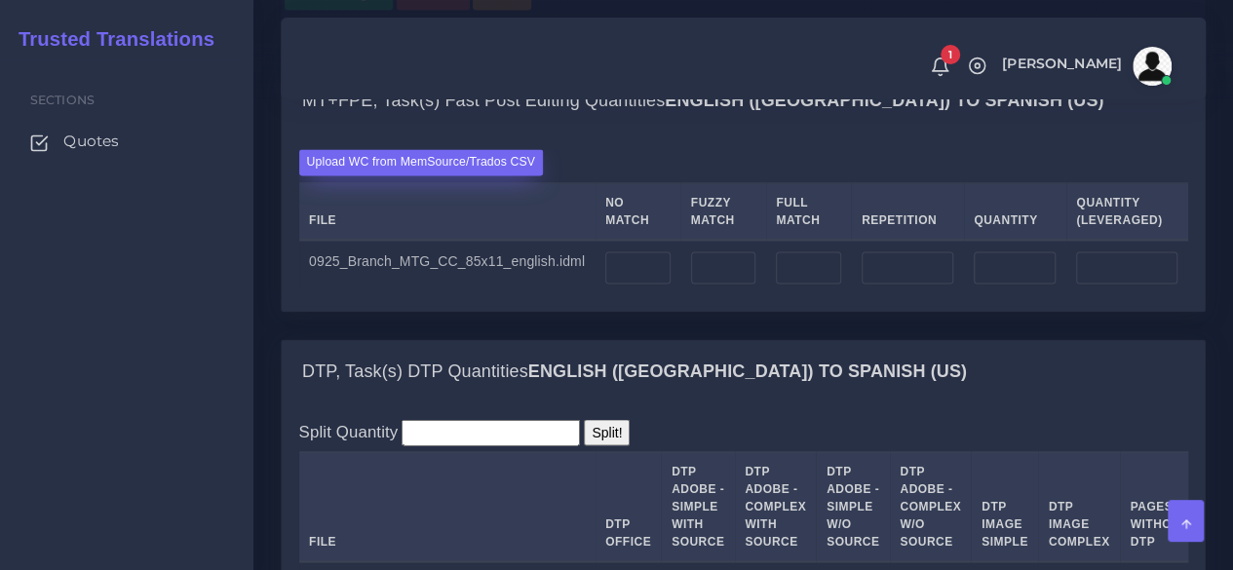
click at [479, 175] on label "Upload WC from MemSource/Trados CSV" at bounding box center [421, 162] width 245 height 26
click at [0, 0] on input "Upload WC from MemSource/Trados CSV" at bounding box center [0, 0] width 0 height 0
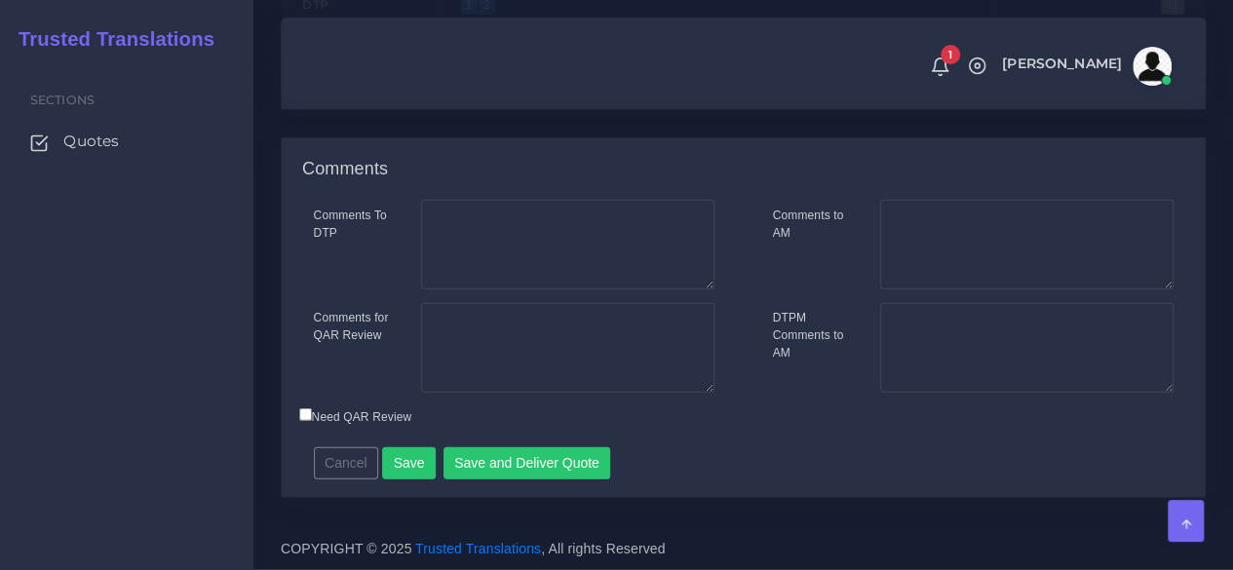
scroll to position [2729, 0]
type input "1;1"
drag, startPoint x: 473, startPoint y: 175, endPoint x: 419, endPoint y: 180, distance: 53.8
click at [423, 75] on div "DTP 1 41 1 1 1 — 1 1 11 21 31 41 1;1" at bounding box center [743, 30] width 913 height 90
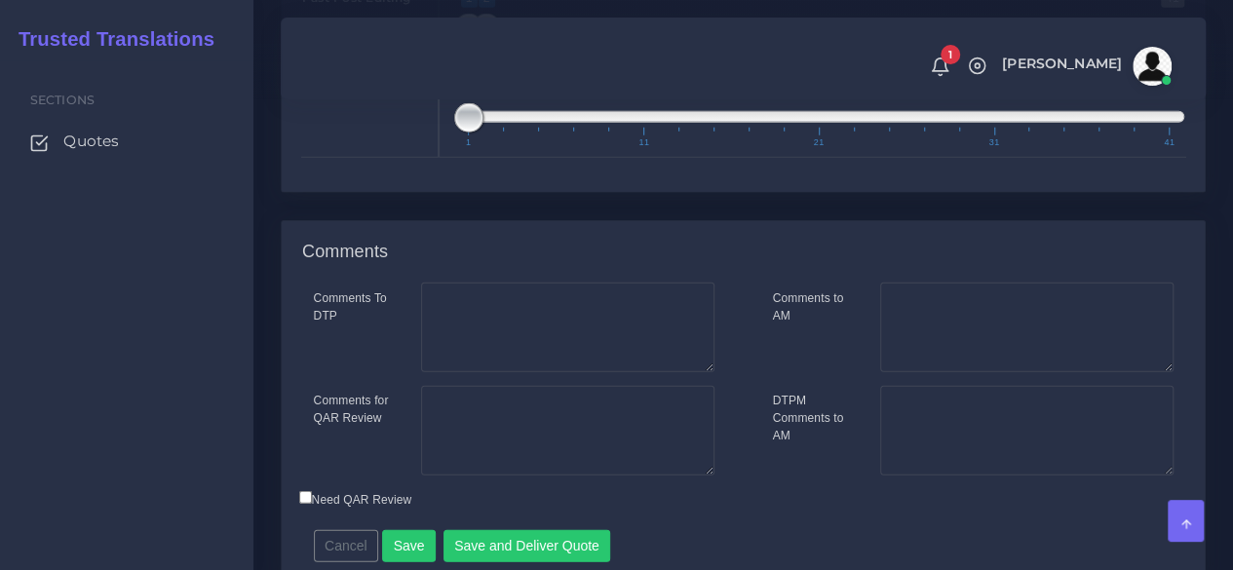
scroll to position [2534, 0]
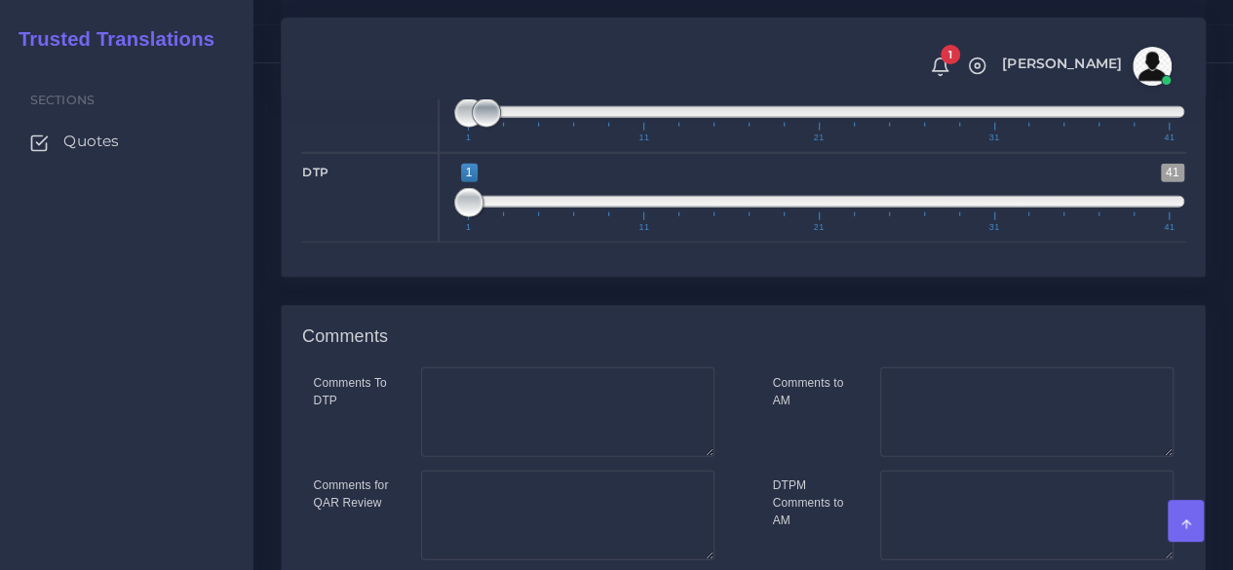
type input "1;1"
drag, startPoint x: 486, startPoint y: 264, endPoint x: 398, endPoint y: 266, distance: 88.7
click at [398, 153] on div "Fast Post Editing 1 41 1 1 1 — 1 1 11 21 31 41 1;1" at bounding box center [743, 108] width 913 height 90
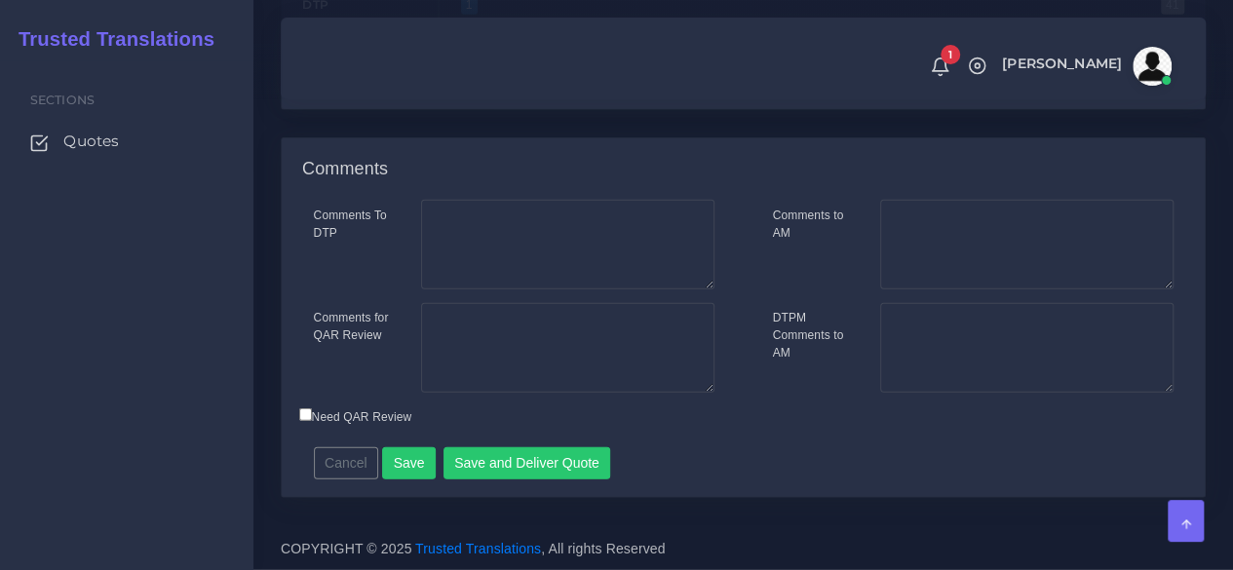
scroll to position [2862, 0]
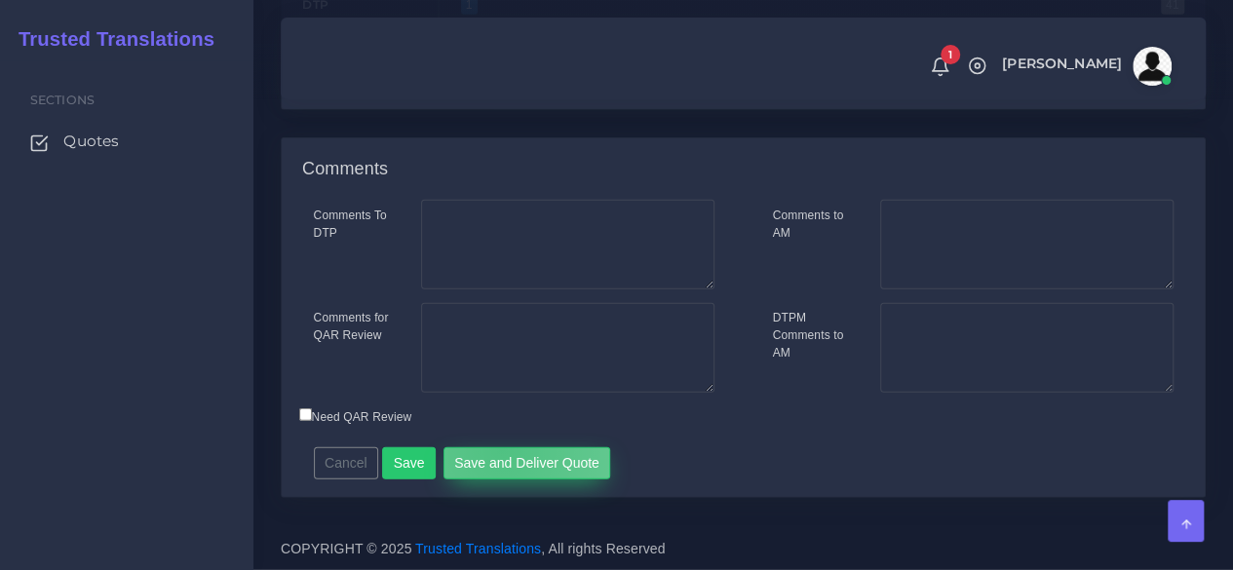
click at [493, 449] on button "Save and Deliver Quote" at bounding box center [527, 463] width 168 height 33
